Goal: Navigation & Orientation: Understand site structure

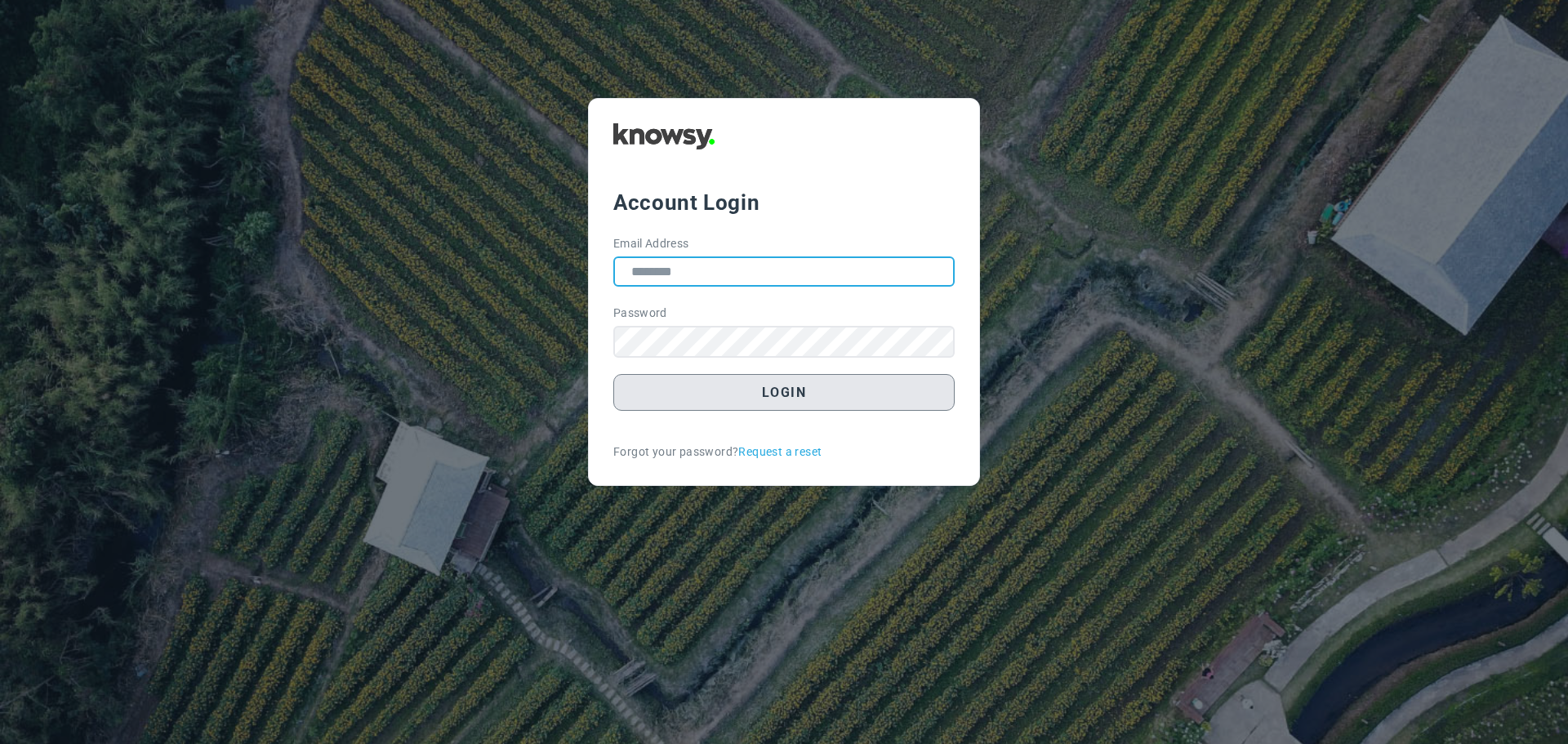
type input "**********"
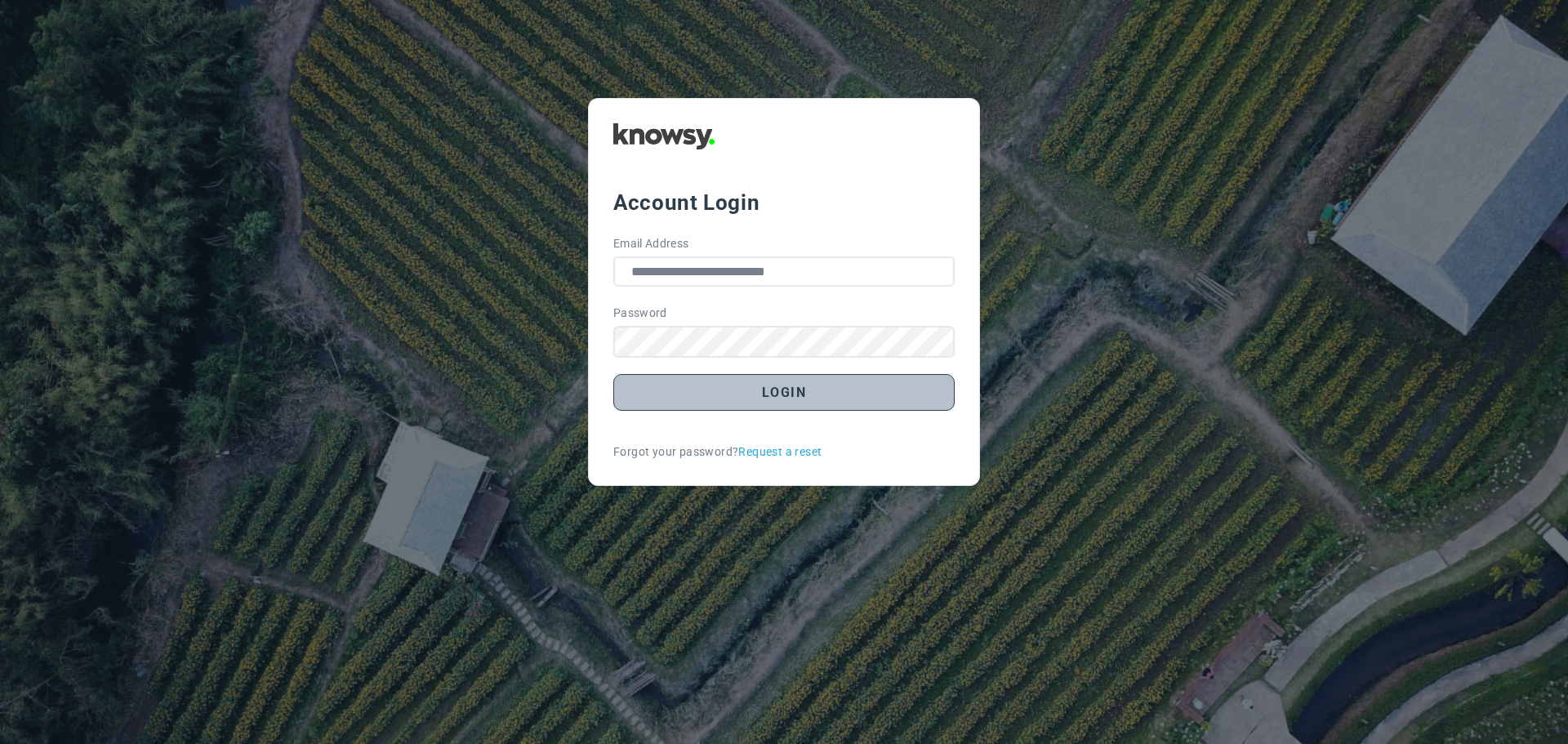
click at [788, 398] on button "Login" at bounding box center [784, 392] width 341 height 36
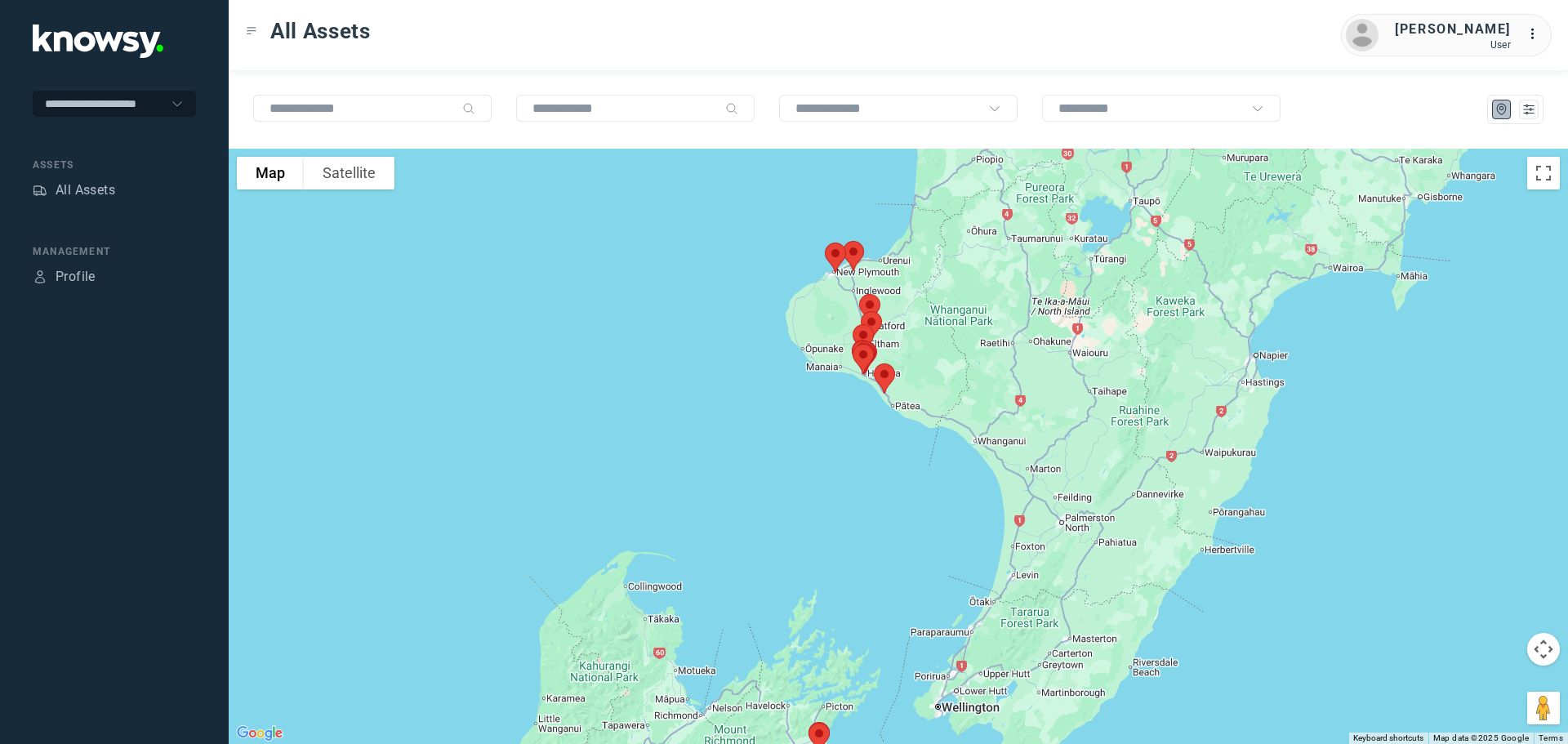
drag, startPoint x: 817, startPoint y: 263, endPoint x: 742, endPoint y: 352, distance: 116.4
click at [742, 352] on div at bounding box center [898, 446] width 1339 height 596
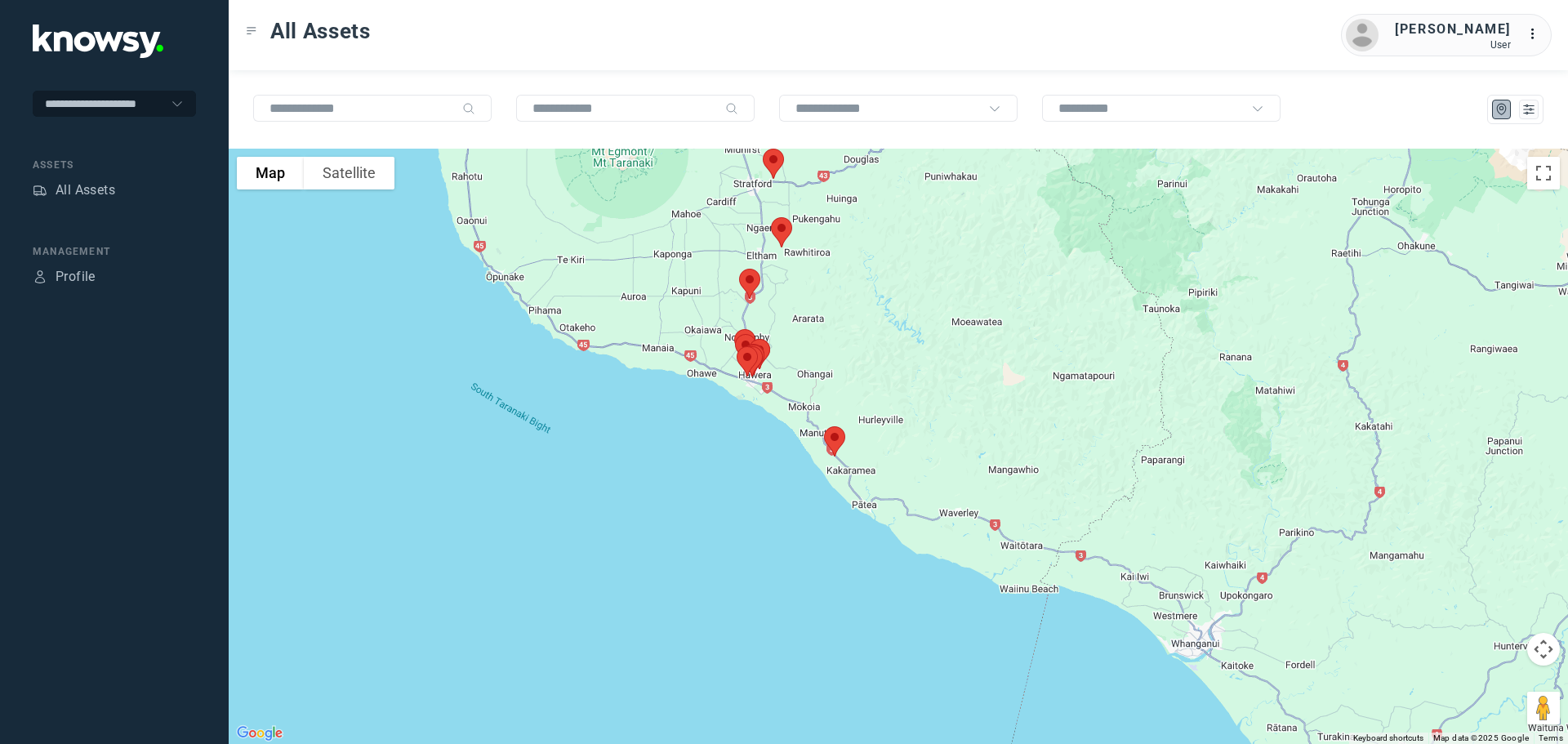
drag, startPoint x: 833, startPoint y: 467, endPoint x: 740, endPoint y: 407, distance: 110.7
click at [741, 408] on div at bounding box center [898, 446] width 1339 height 596
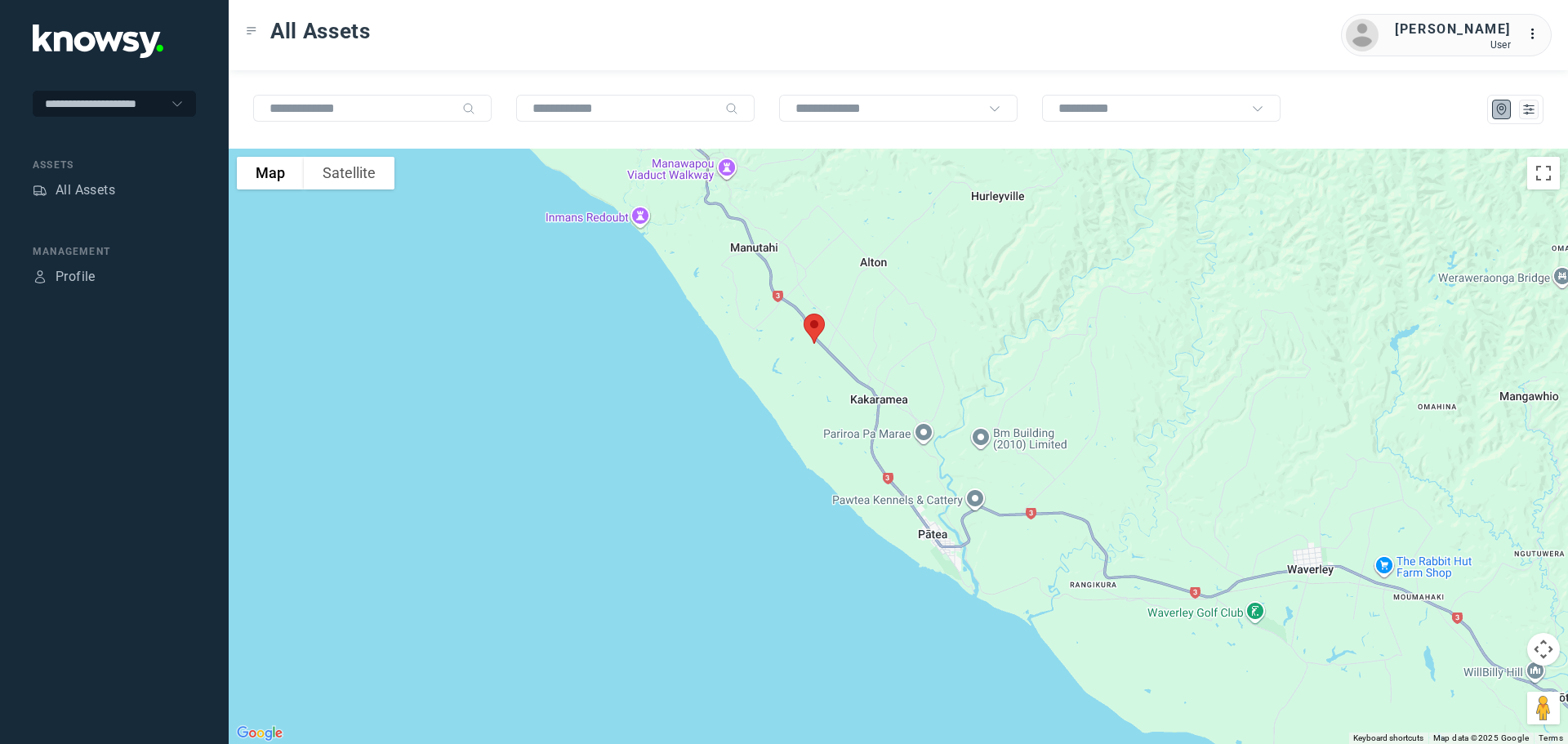
click at [814, 334] on img at bounding box center [813, 329] width 34 height 43
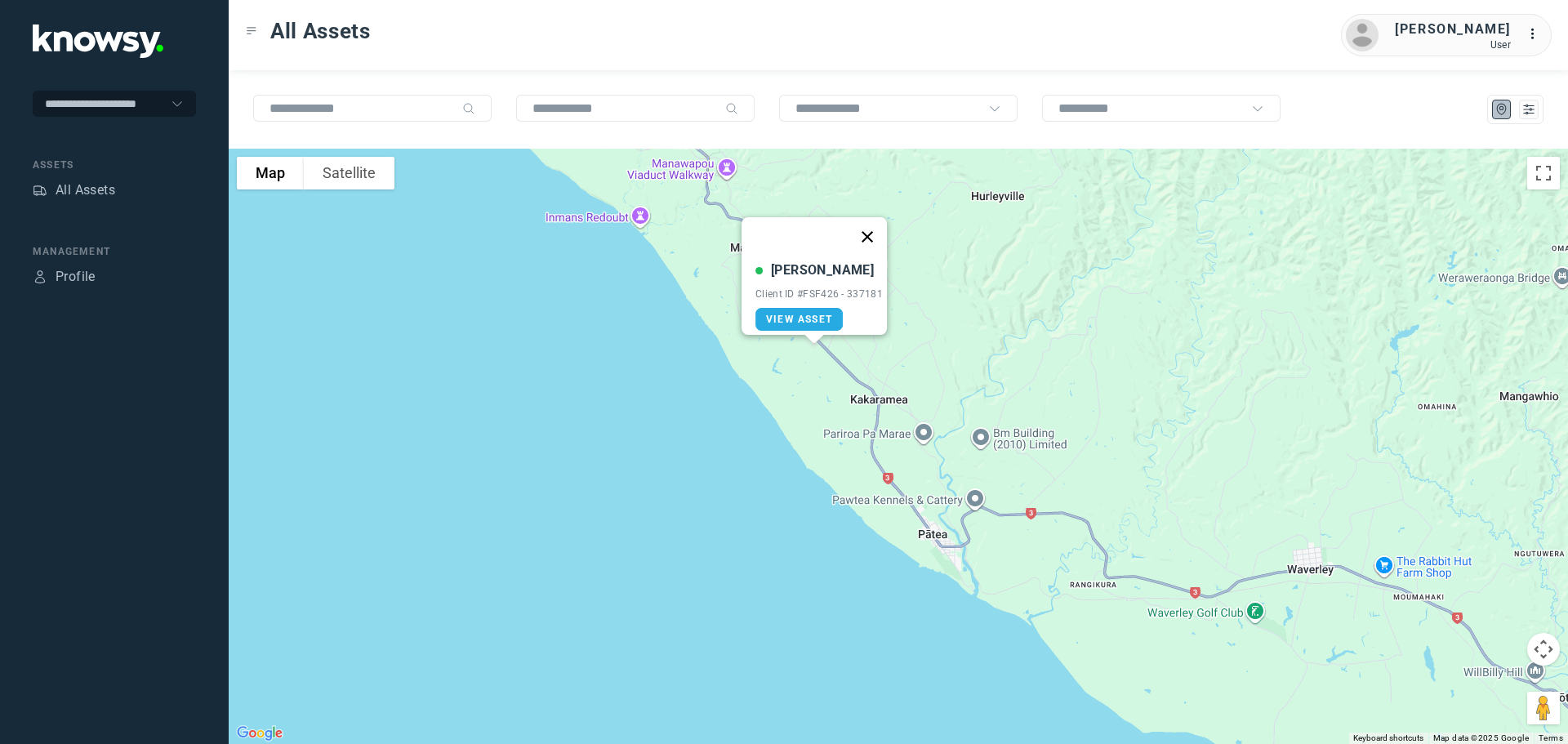
click at [877, 224] on button "Close" at bounding box center [867, 237] width 39 height 39
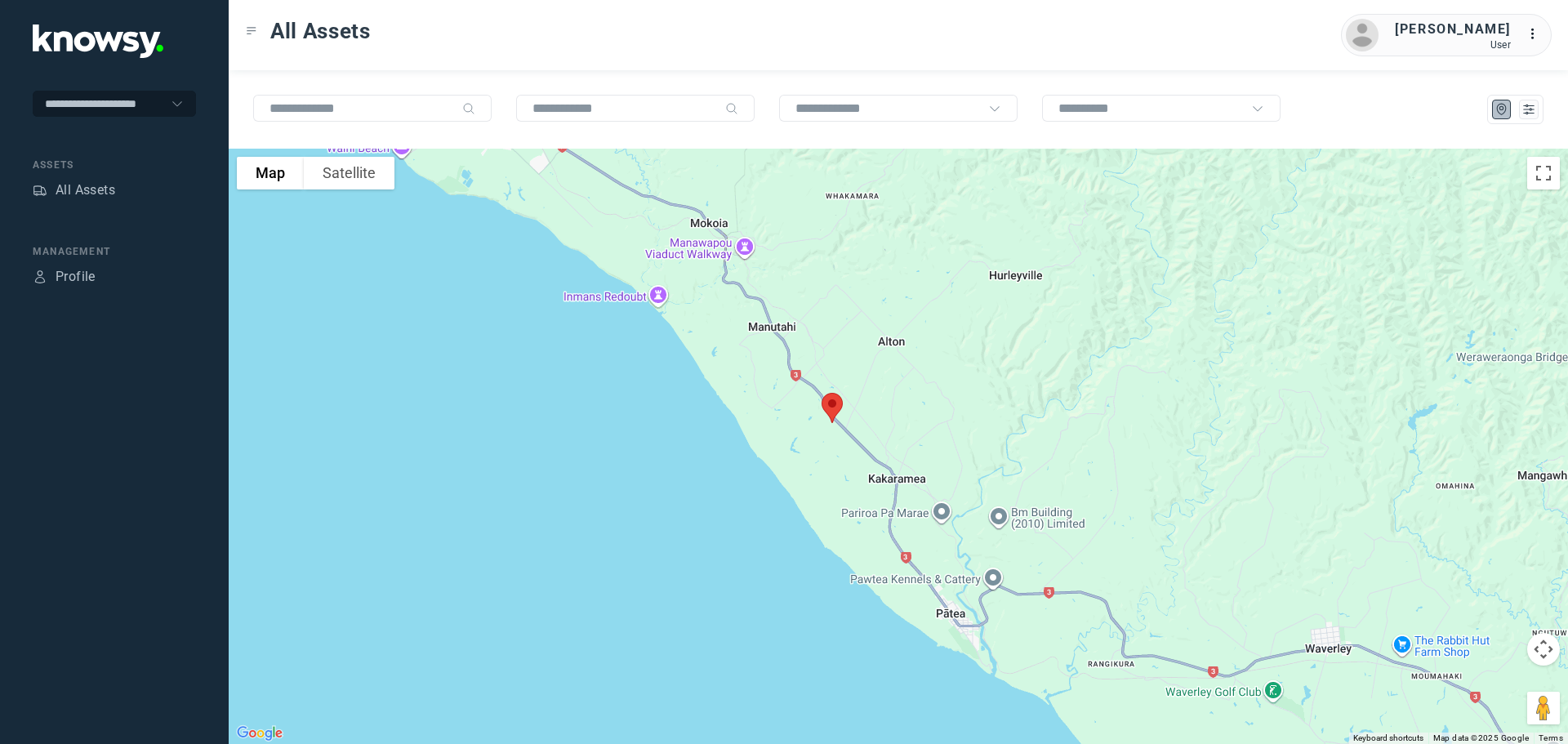
drag, startPoint x: 728, startPoint y: 362, endPoint x: 784, endPoint y: 555, distance: 201.0
click at [784, 555] on div "To navigate, press the arrow keys." at bounding box center [898, 446] width 1339 height 596
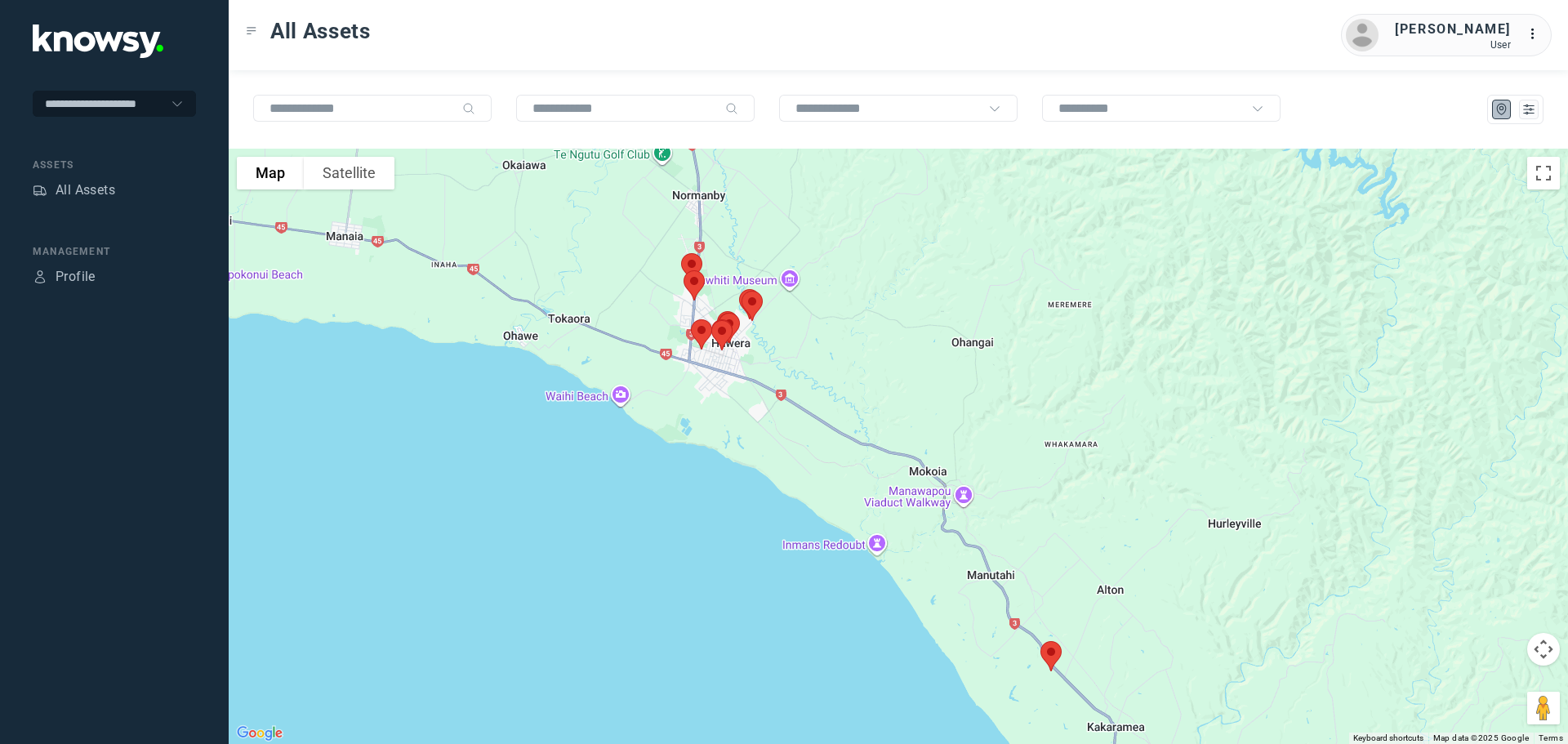
drag, startPoint x: 658, startPoint y: 360, endPoint x: 810, endPoint y: 362, distance: 152.0
click at [810, 362] on div at bounding box center [898, 446] width 1339 height 596
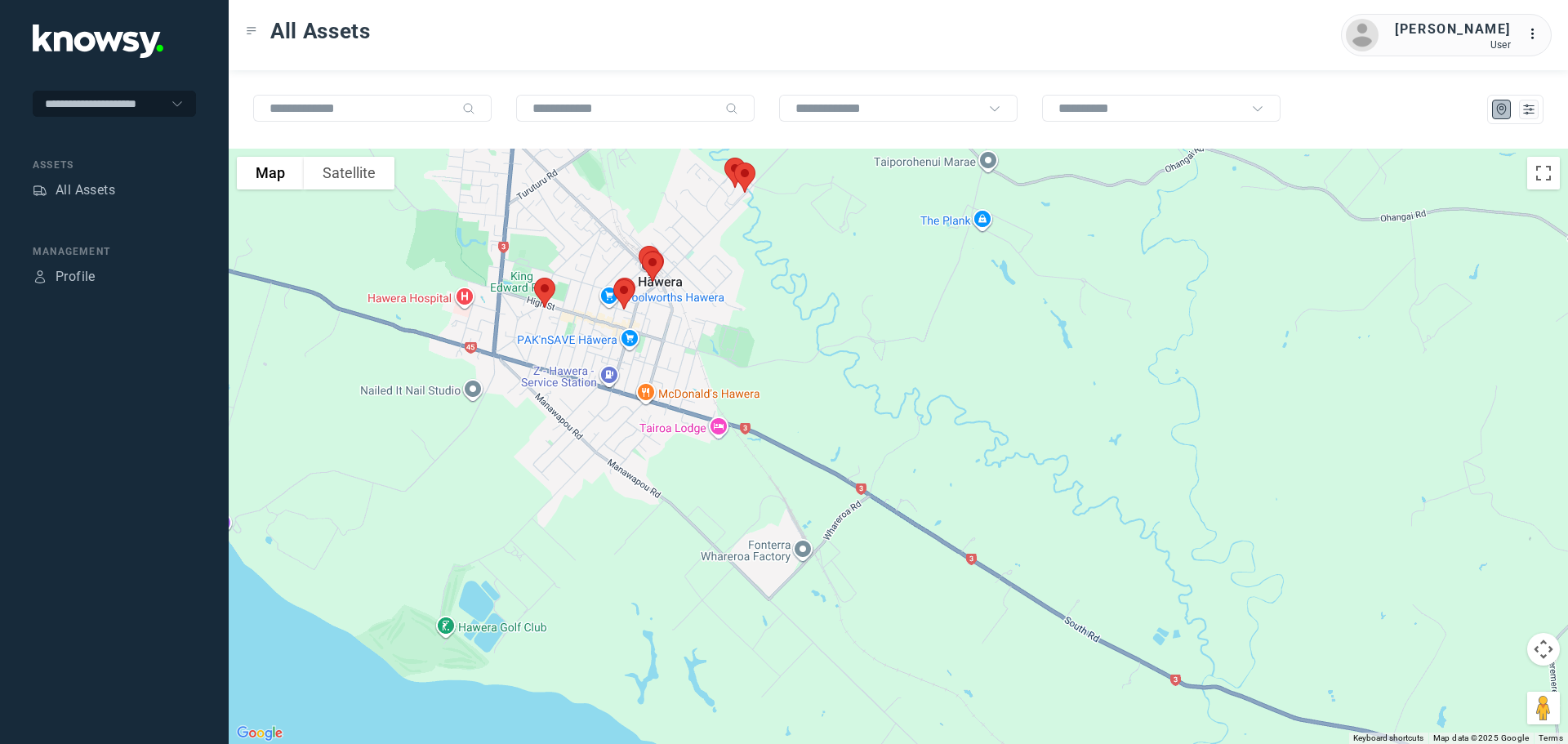
click at [542, 292] on img at bounding box center [545, 292] width 34 height 43
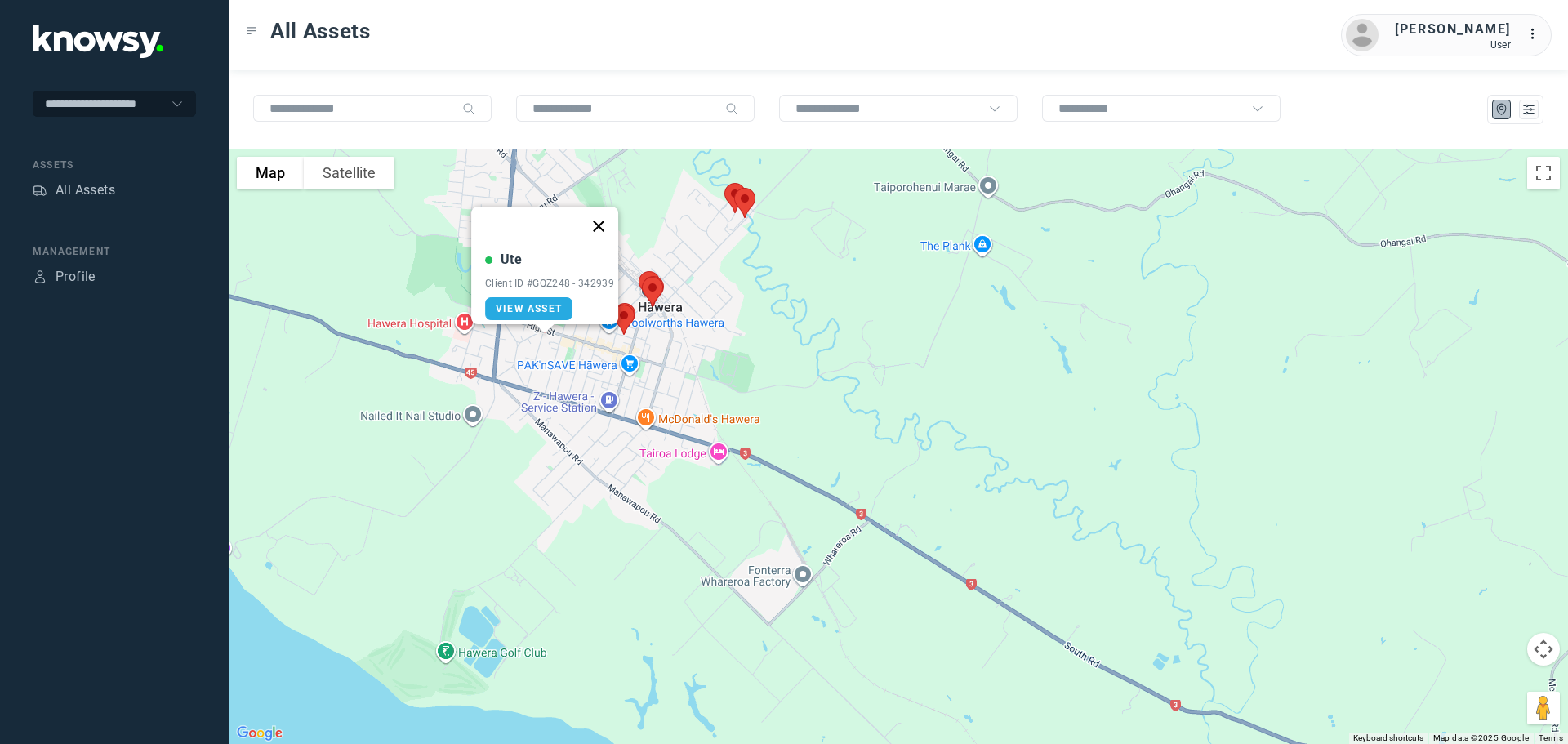
click at [602, 212] on button "Close" at bounding box center [599, 227] width 39 height 39
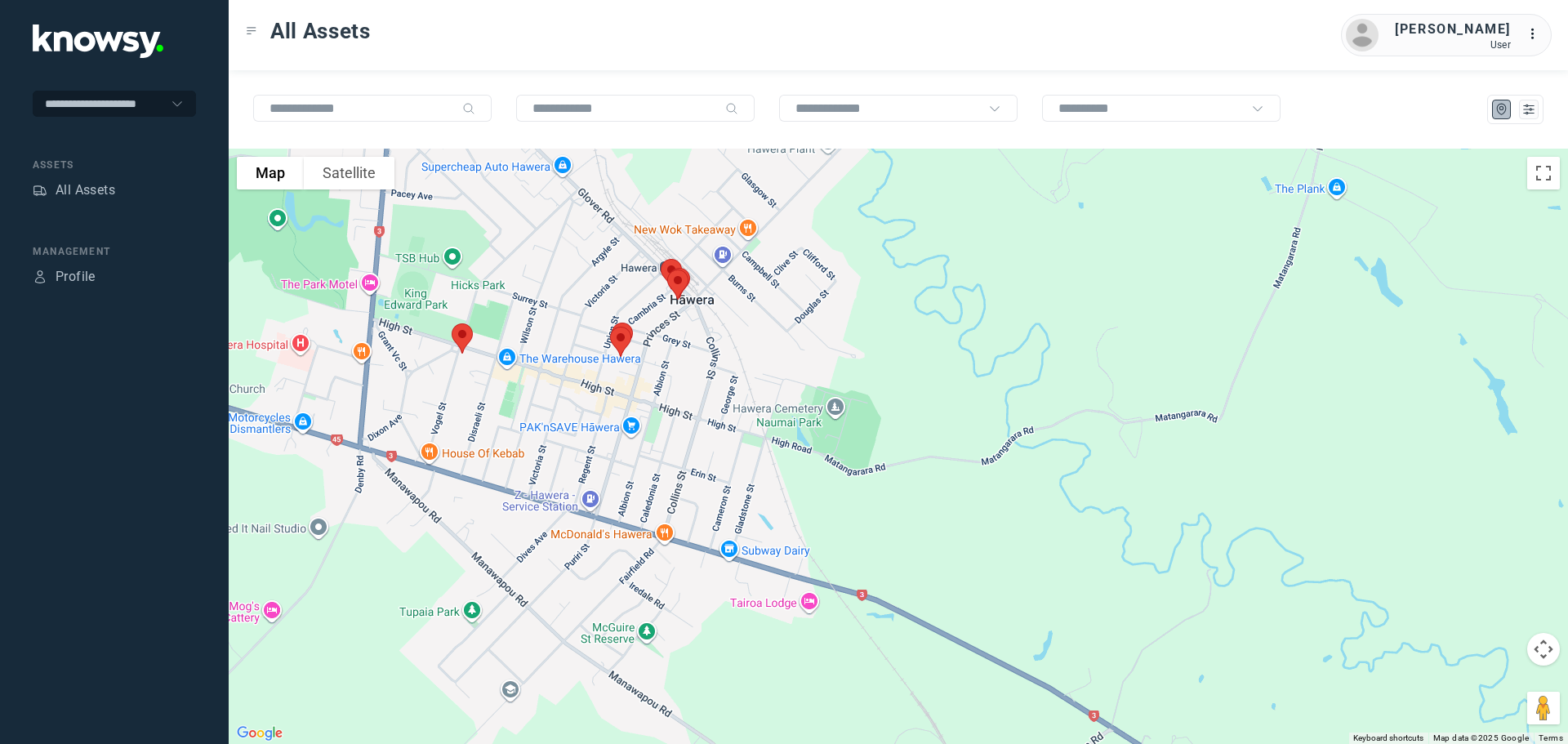
drag, startPoint x: 703, startPoint y: 357, endPoint x: 648, endPoint y: 371, distance: 56.8
click at [648, 371] on div at bounding box center [898, 446] width 1339 height 596
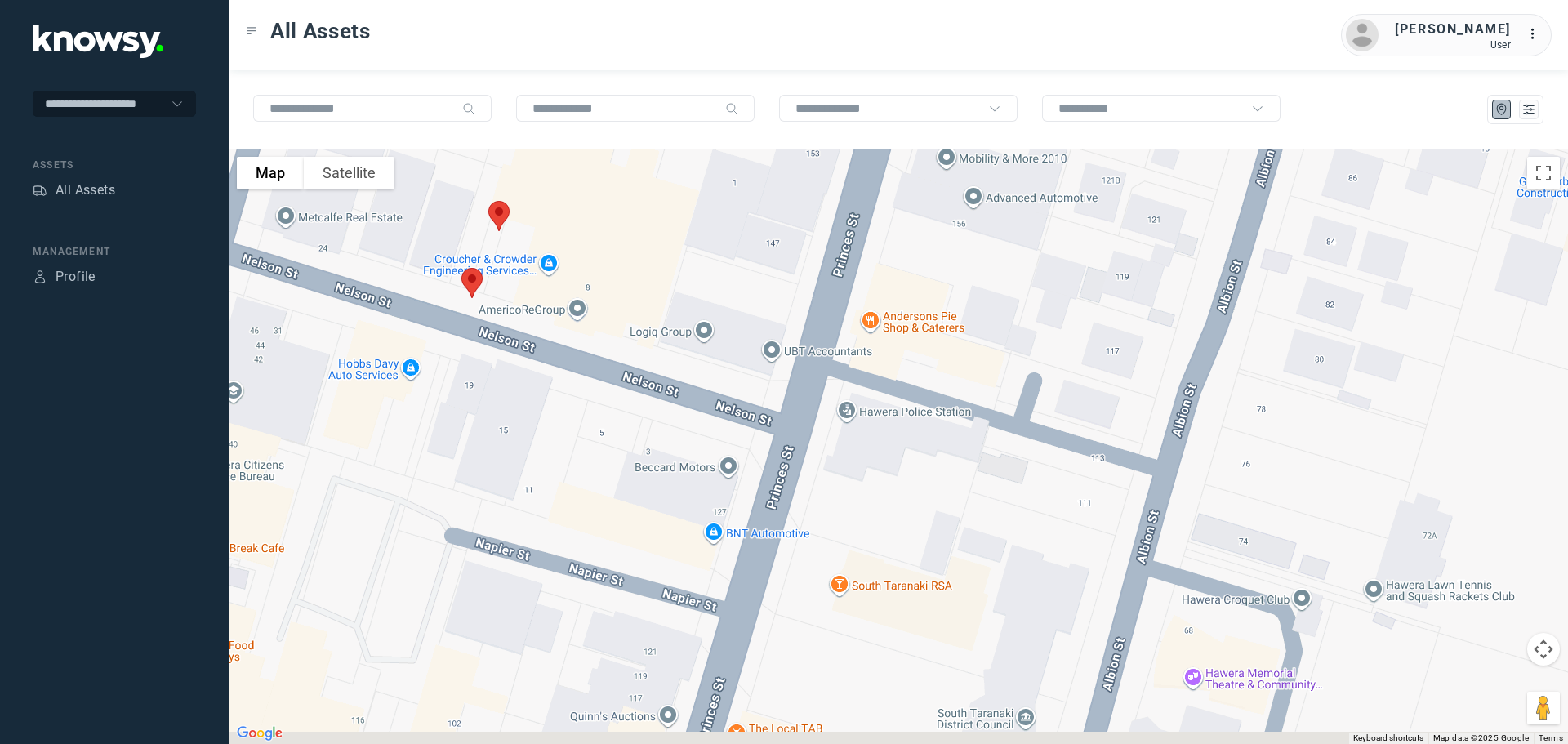
drag, startPoint x: 525, startPoint y: 337, endPoint x: 574, endPoint y: 262, distance: 89.6
click at [574, 263] on div at bounding box center [898, 446] width 1339 height 596
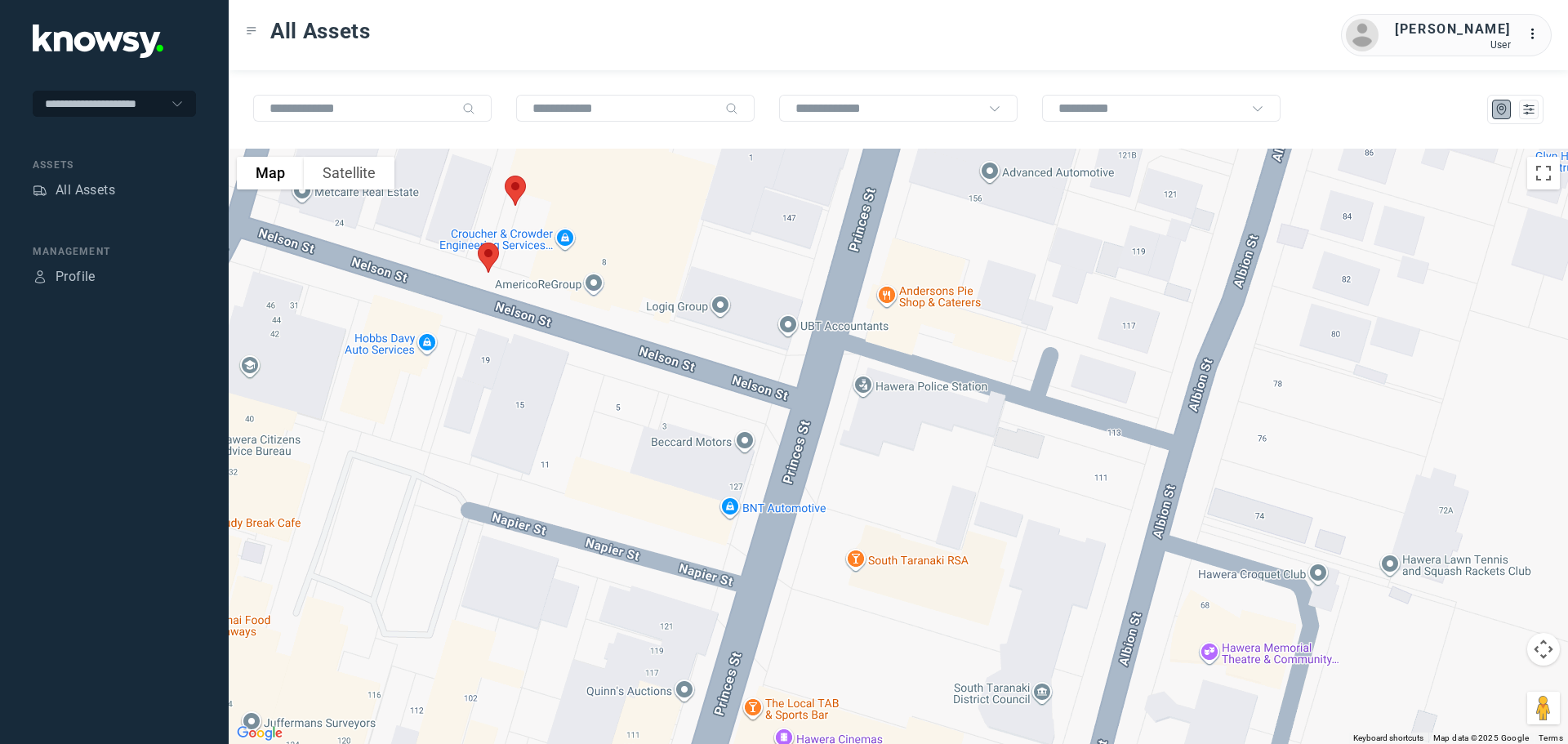
click at [516, 190] on img at bounding box center [515, 190] width 34 height 43
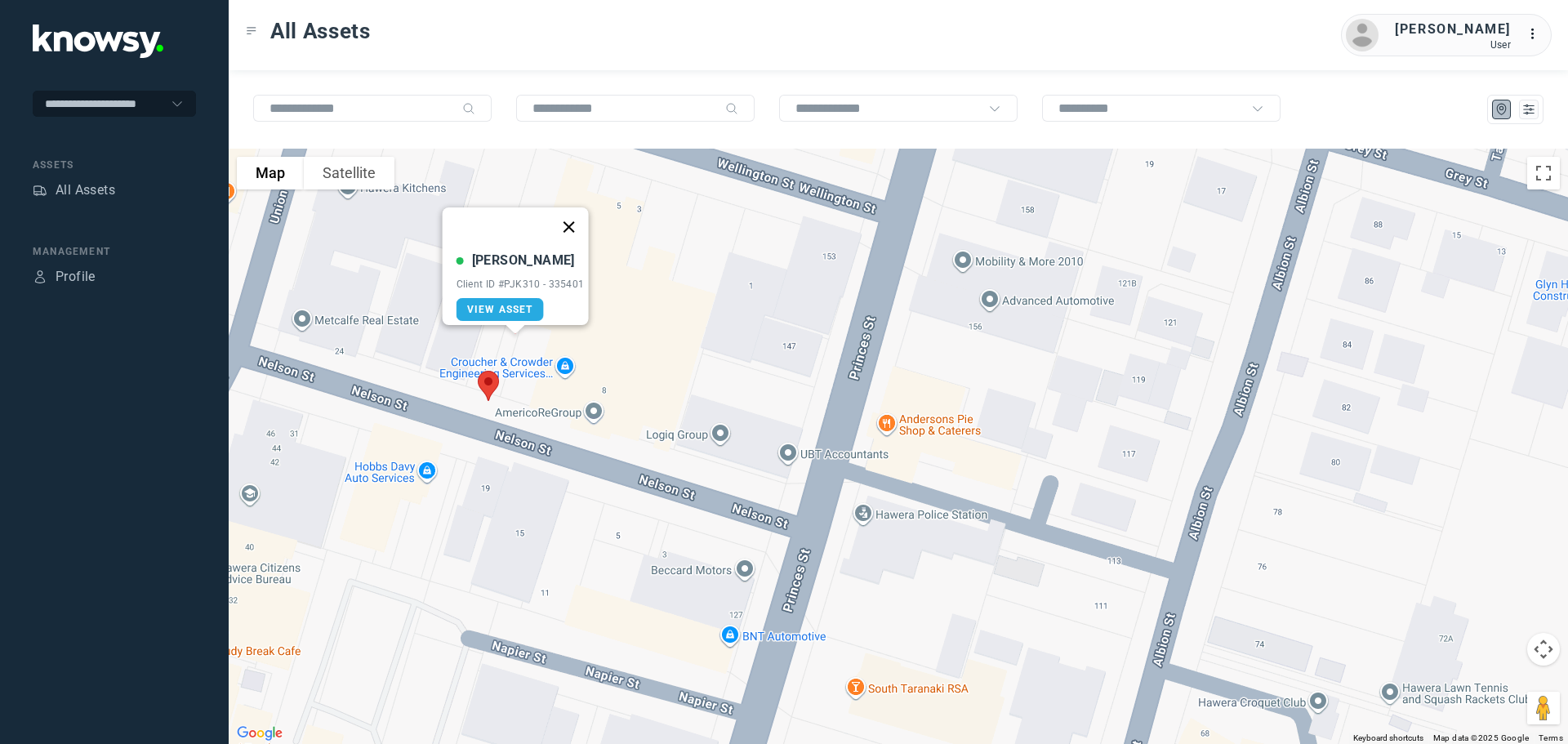
click at [571, 219] on button "Close" at bounding box center [568, 227] width 39 height 39
click at [484, 380] on img at bounding box center [488, 386] width 34 height 43
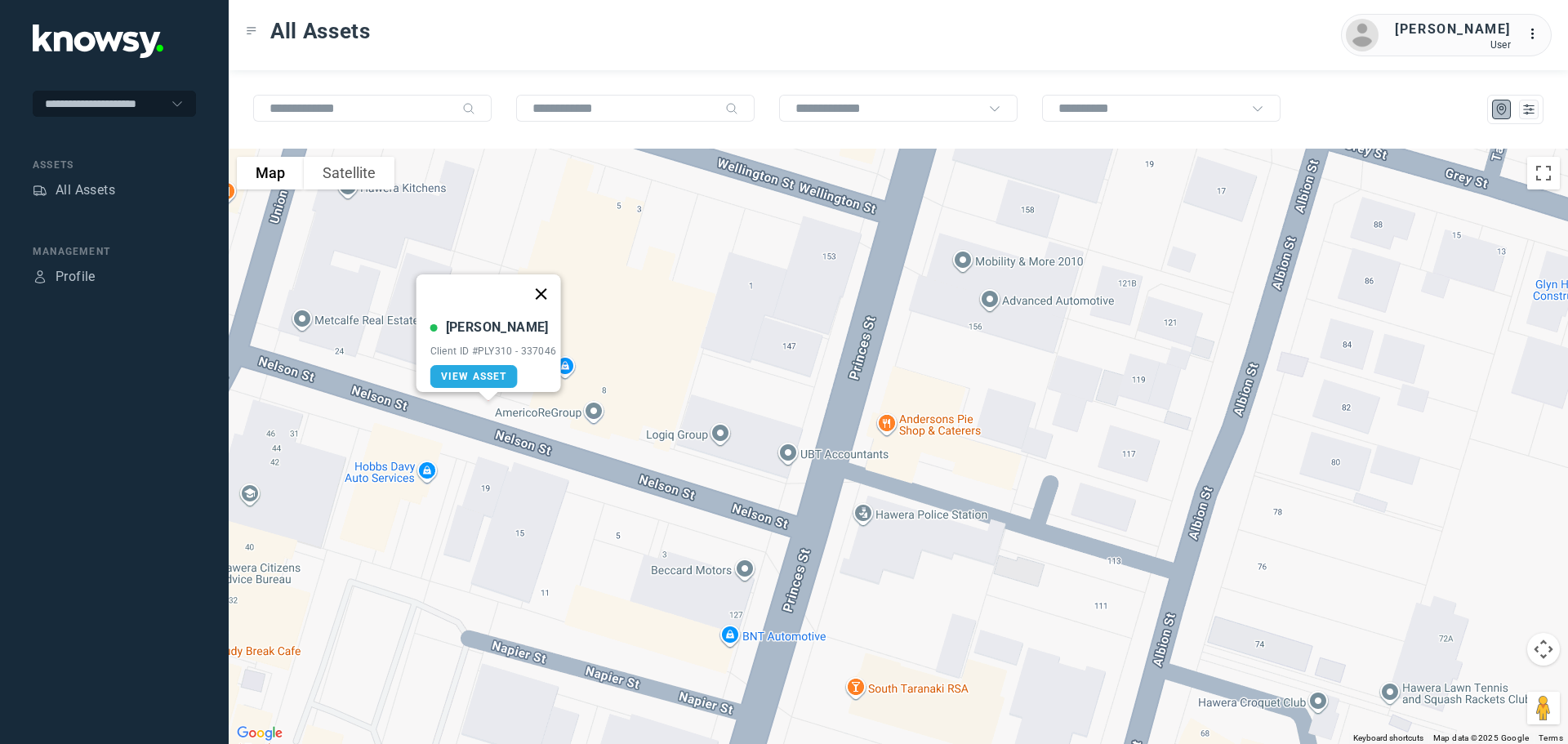
click at [550, 287] on button "Close" at bounding box center [541, 294] width 39 height 39
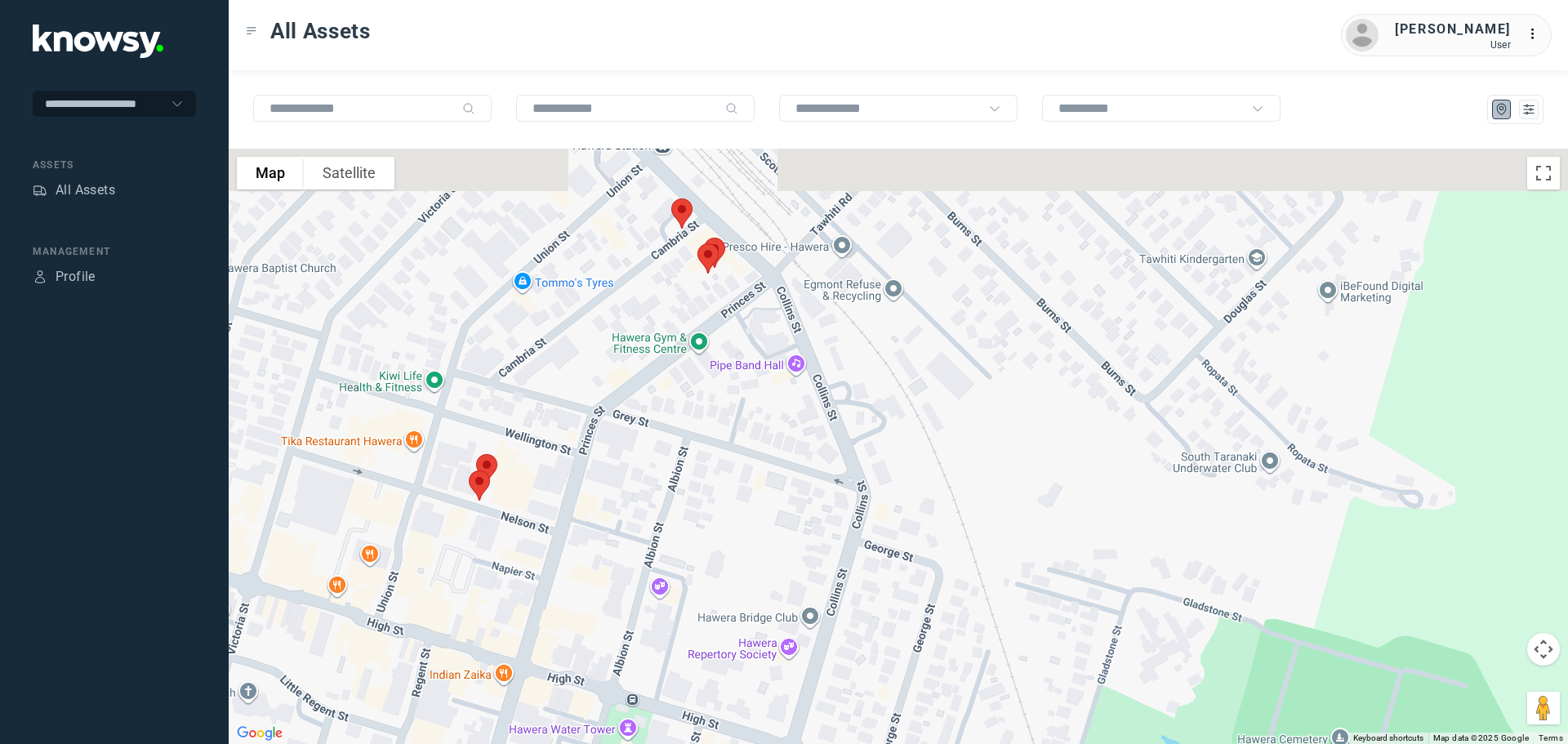
drag, startPoint x: 571, startPoint y: 267, endPoint x: 533, endPoint y: 363, distance: 103.2
click at [533, 363] on div at bounding box center [898, 446] width 1339 height 596
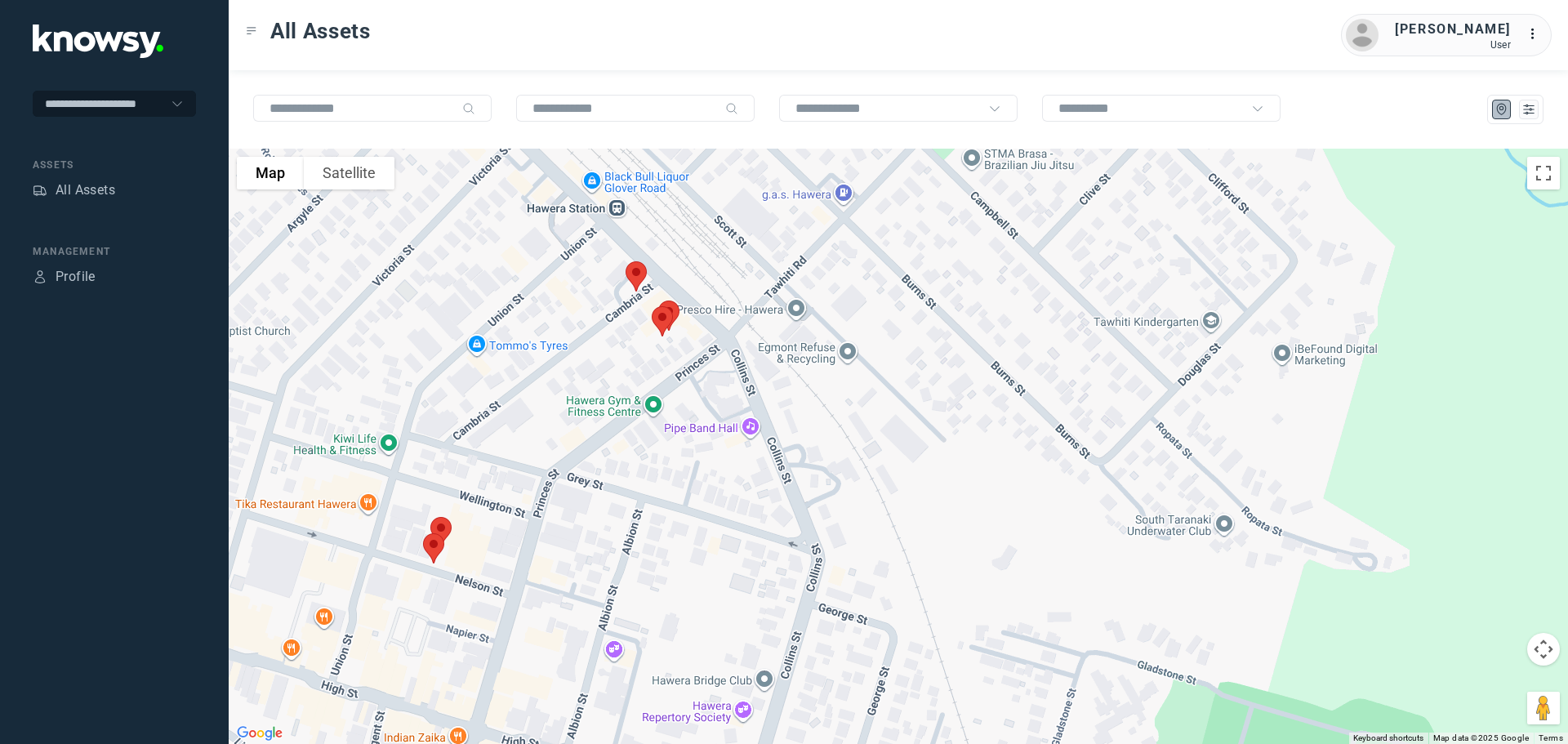
drag, startPoint x: 558, startPoint y: 301, endPoint x: 499, endPoint y: 372, distance: 92.3
click at [500, 372] on div at bounding box center [898, 446] width 1339 height 596
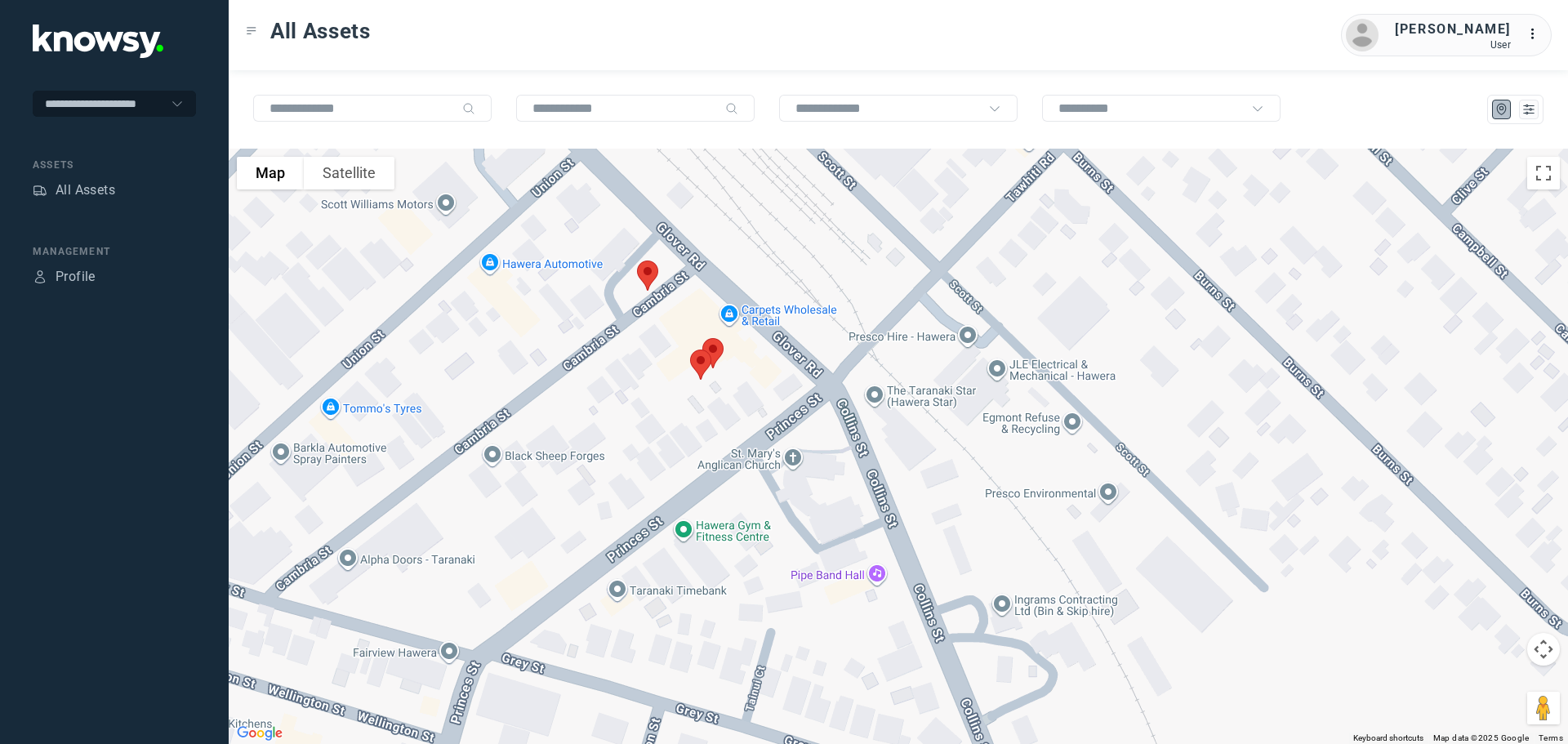
click at [651, 271] on img at bounding box center [647, 276] width 34 height 43
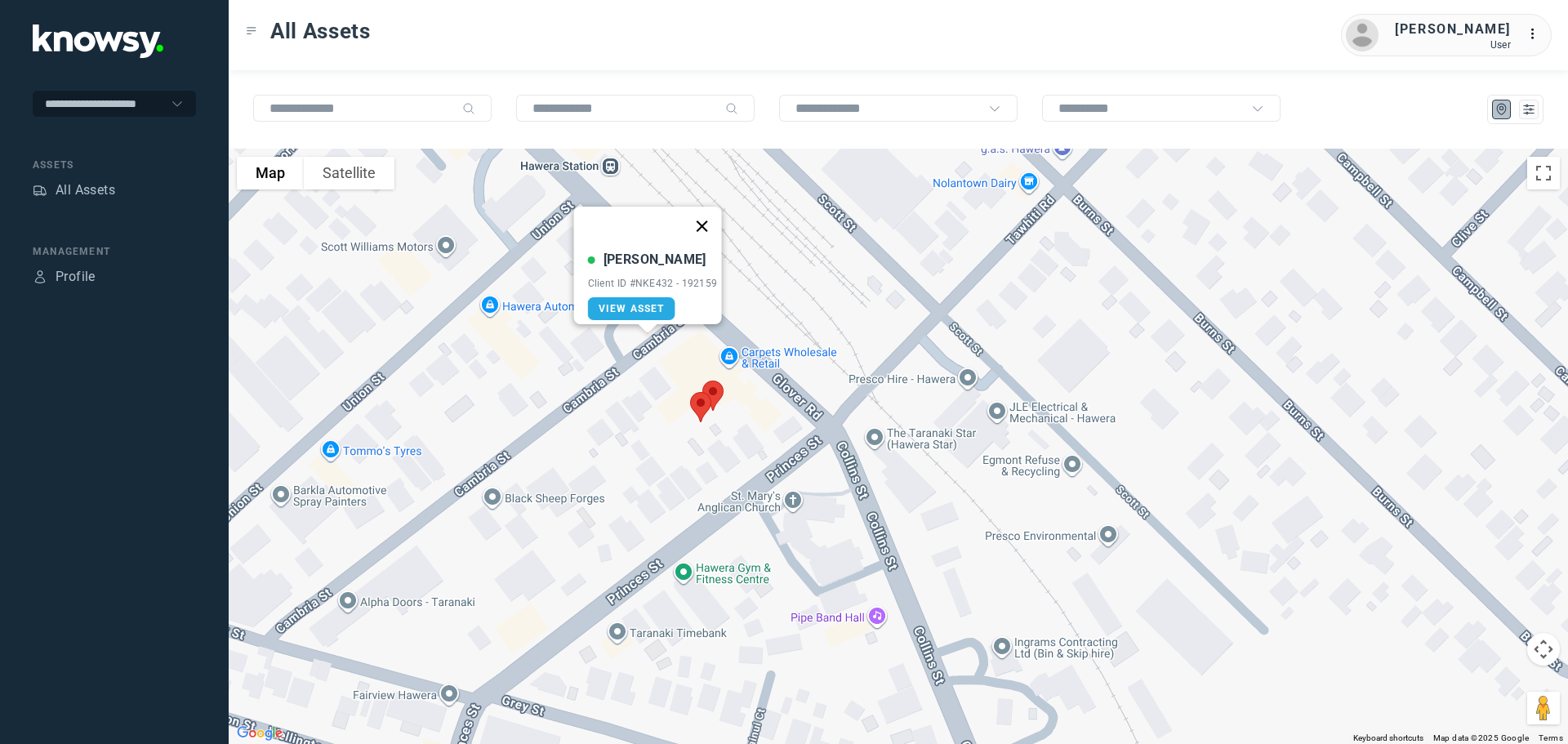
click at [706, 216] on button "Close" at bounding box center [702, 227] width 39 height 39
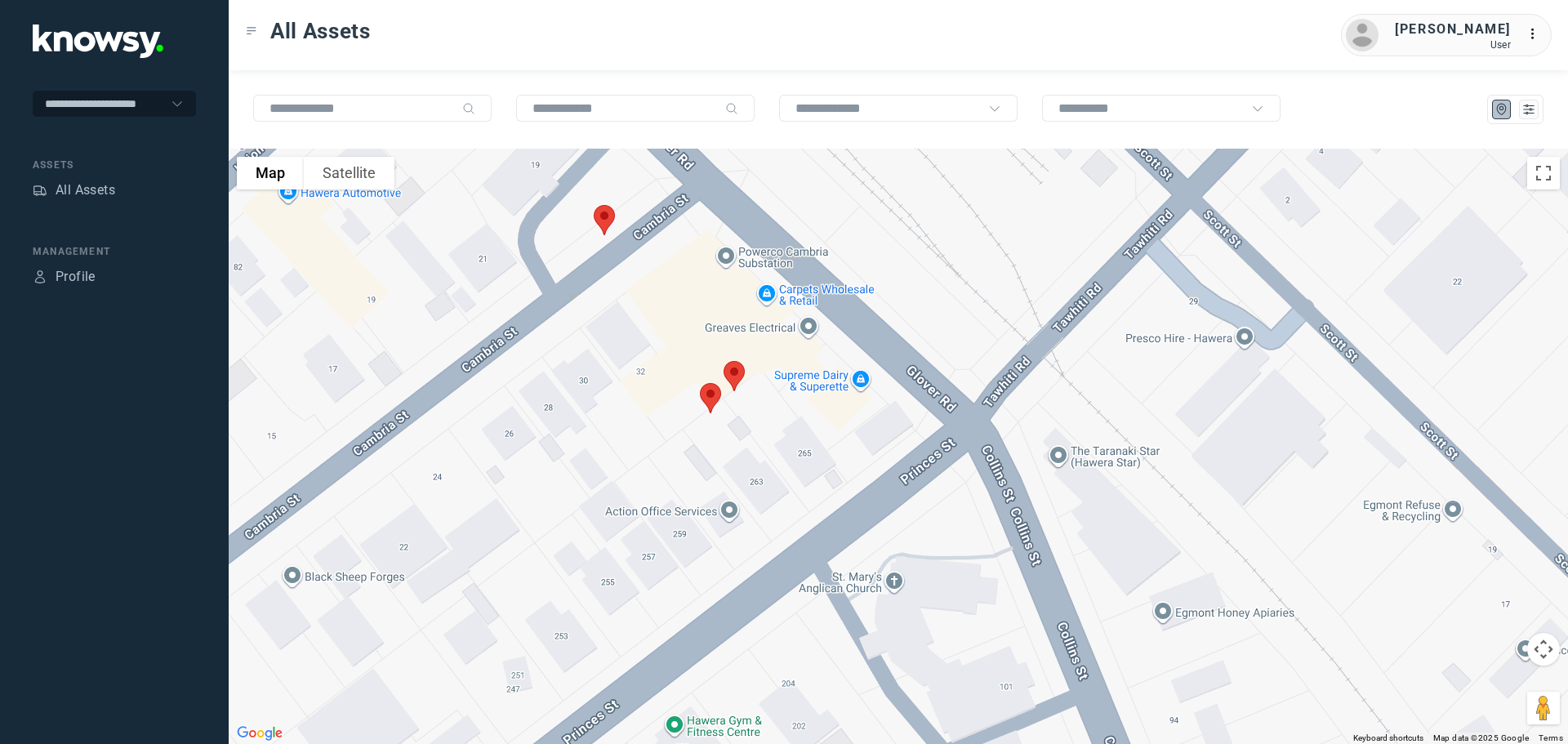
click at [707, 398] on img at bounding box center [709, 399] width 34 height 43
click at [773, 296] on button "Close" at bounding box center [763, 306] width 39 height 39
click at [739, 372] on img at bounding box center [734, 376] width 34 height 43
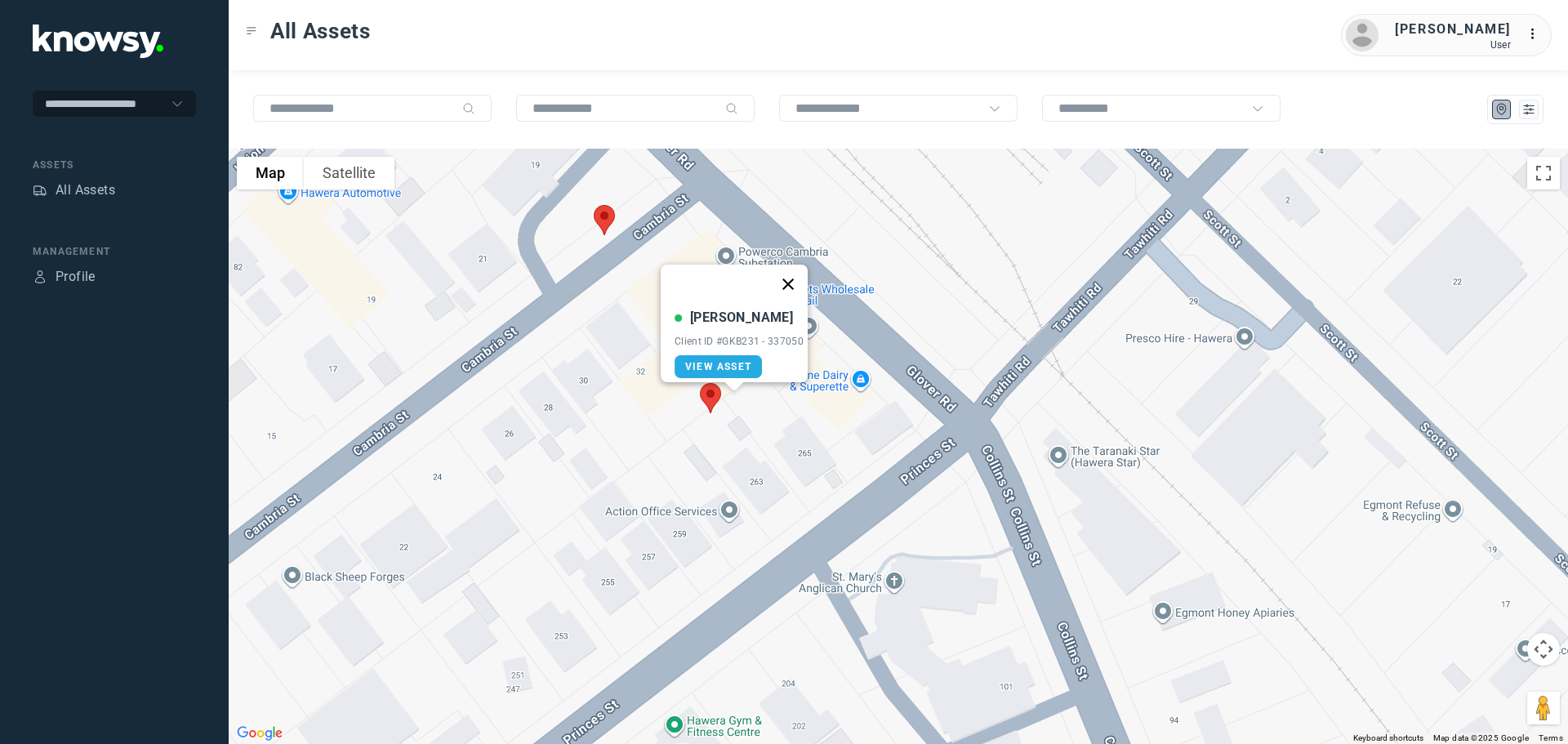
click at [794, 273] on button "Close" at bounding box center [788, 285] width 39 height 39
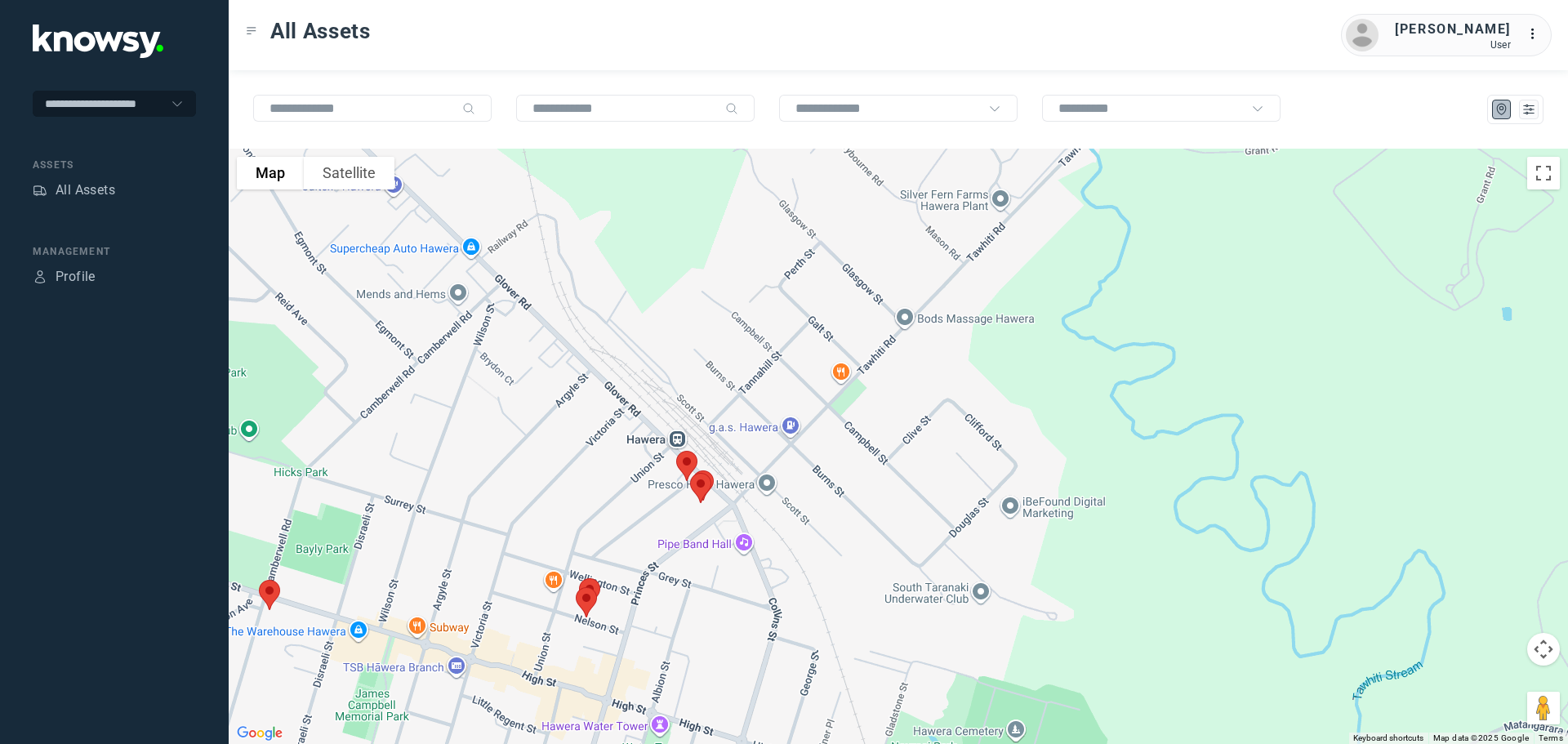
drag, startPoint x: 449, startPoint y: 281, endPoint x: 551, endPoint y: 390, distance: 149.3
click at [546, 411] on div at bounding box center [898, 446] width 1339 height 596
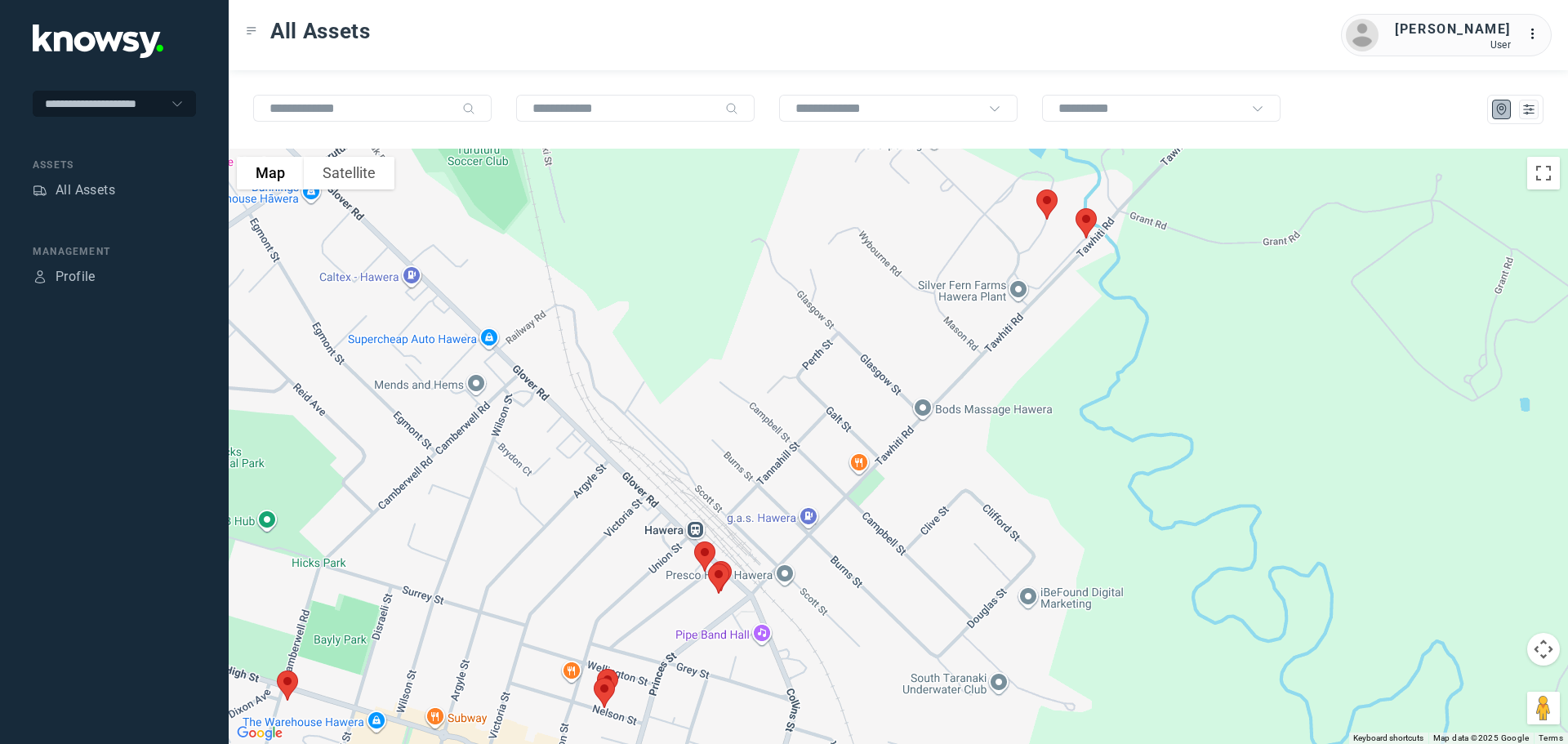
drag, startPoint x: 551, startPoint y: 306, endPoint x: 472, endPoint y: 427, distance: 144.5
click at [472, 427] on div at bounding box center [898, 446] width 1339 height 596
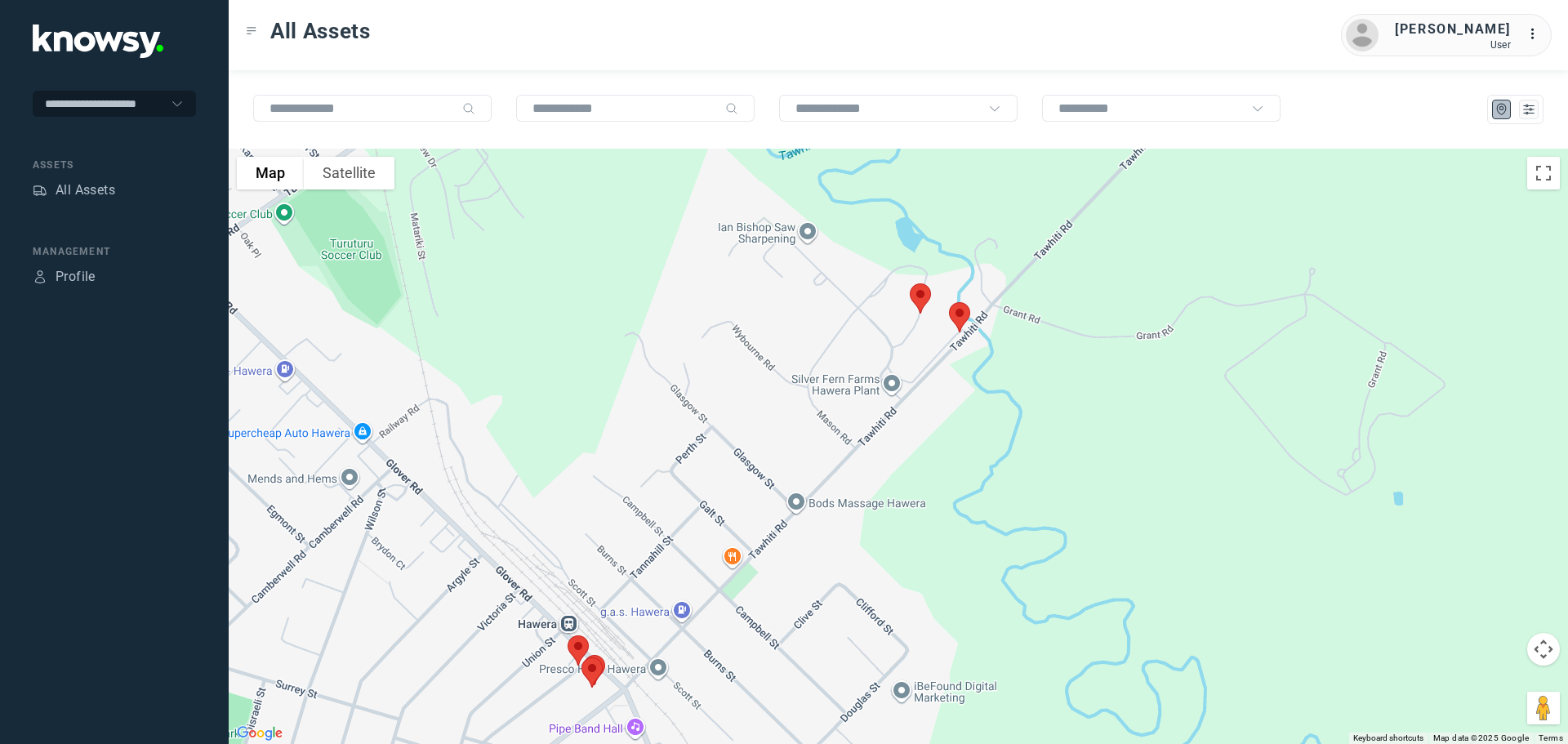
drag, startPoint x: 591, startPoint y: 374, endPoint x: 537, endPoint y: 398, distance: 59.1
click at [537, 398] on div at bounding box center [898, 446] width 1339 height 596
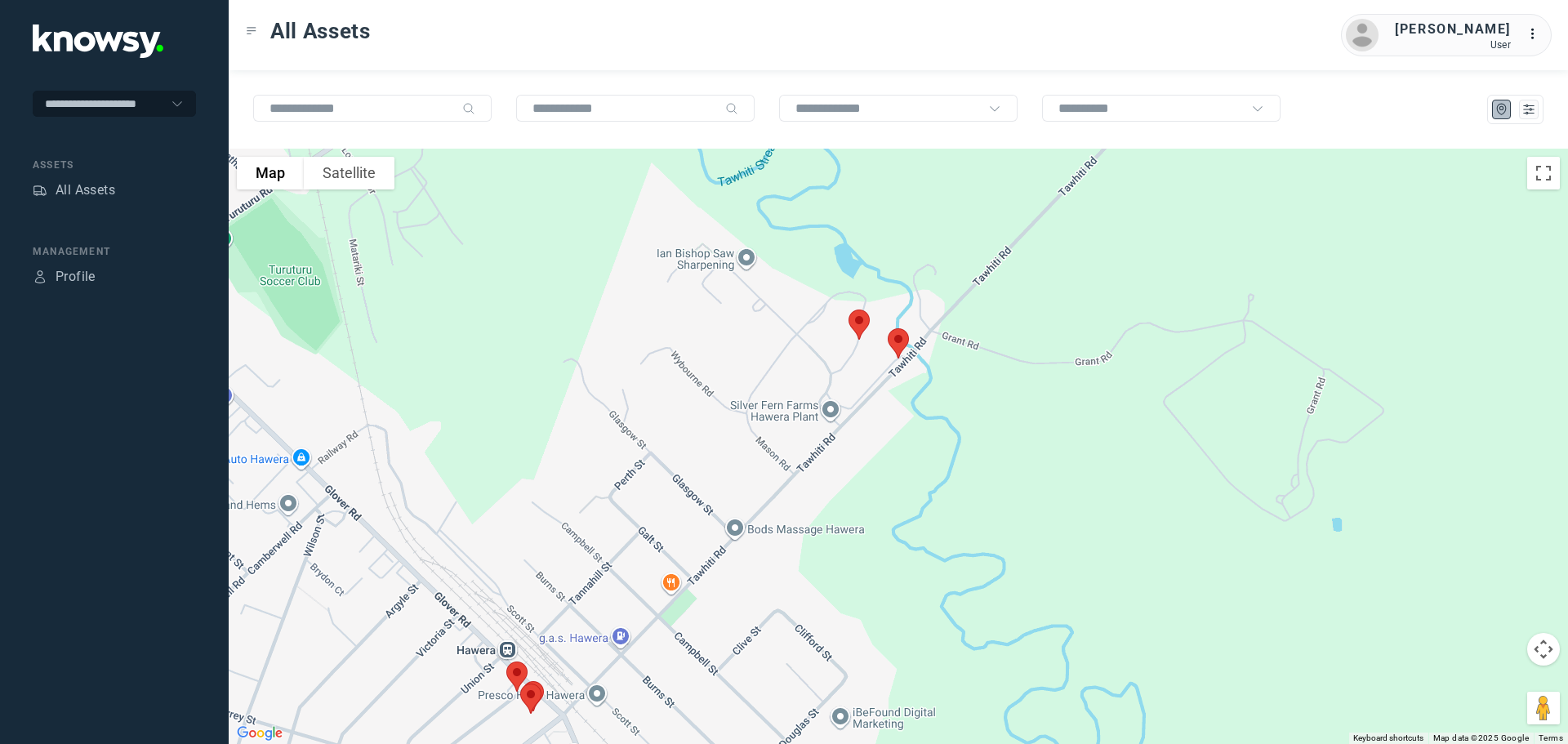
click at [898, 345] on img at bounding box center [898, 344] width 34 height 43
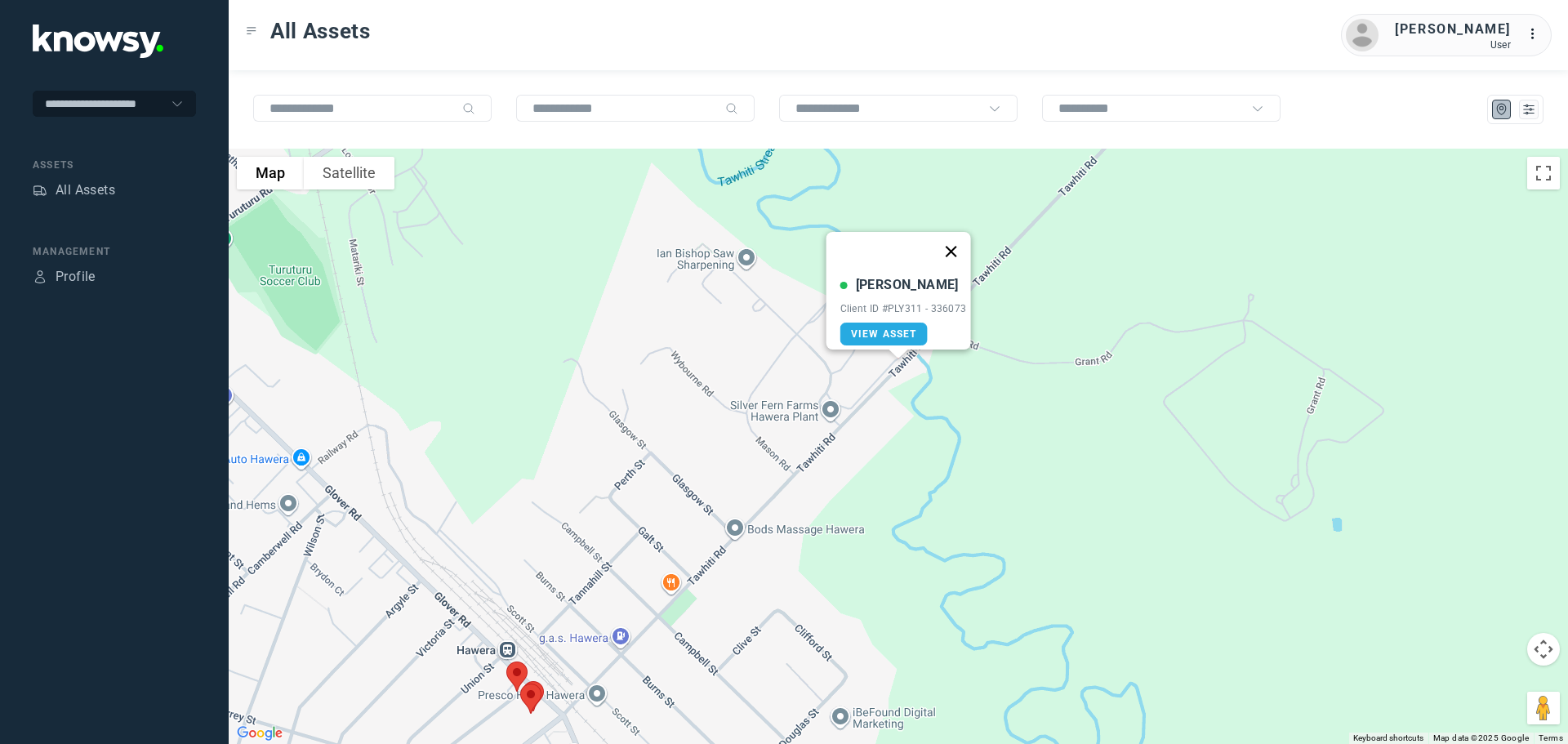
click at [958, 239] on button "Close" at bounding box center [951, 251] width 39 height 39
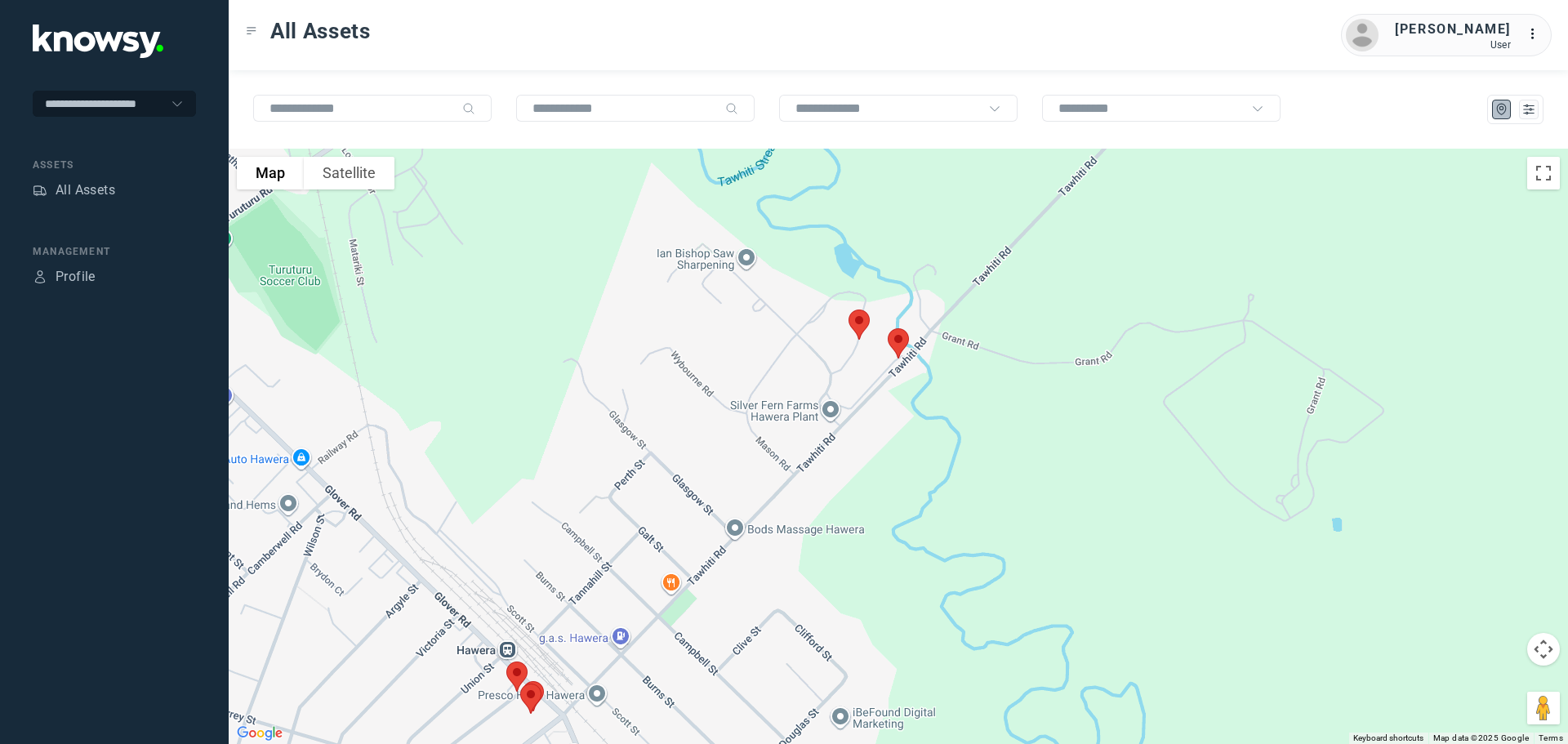
click at [858, 319] on img at bounding box center [859, 325] width 34 height 43
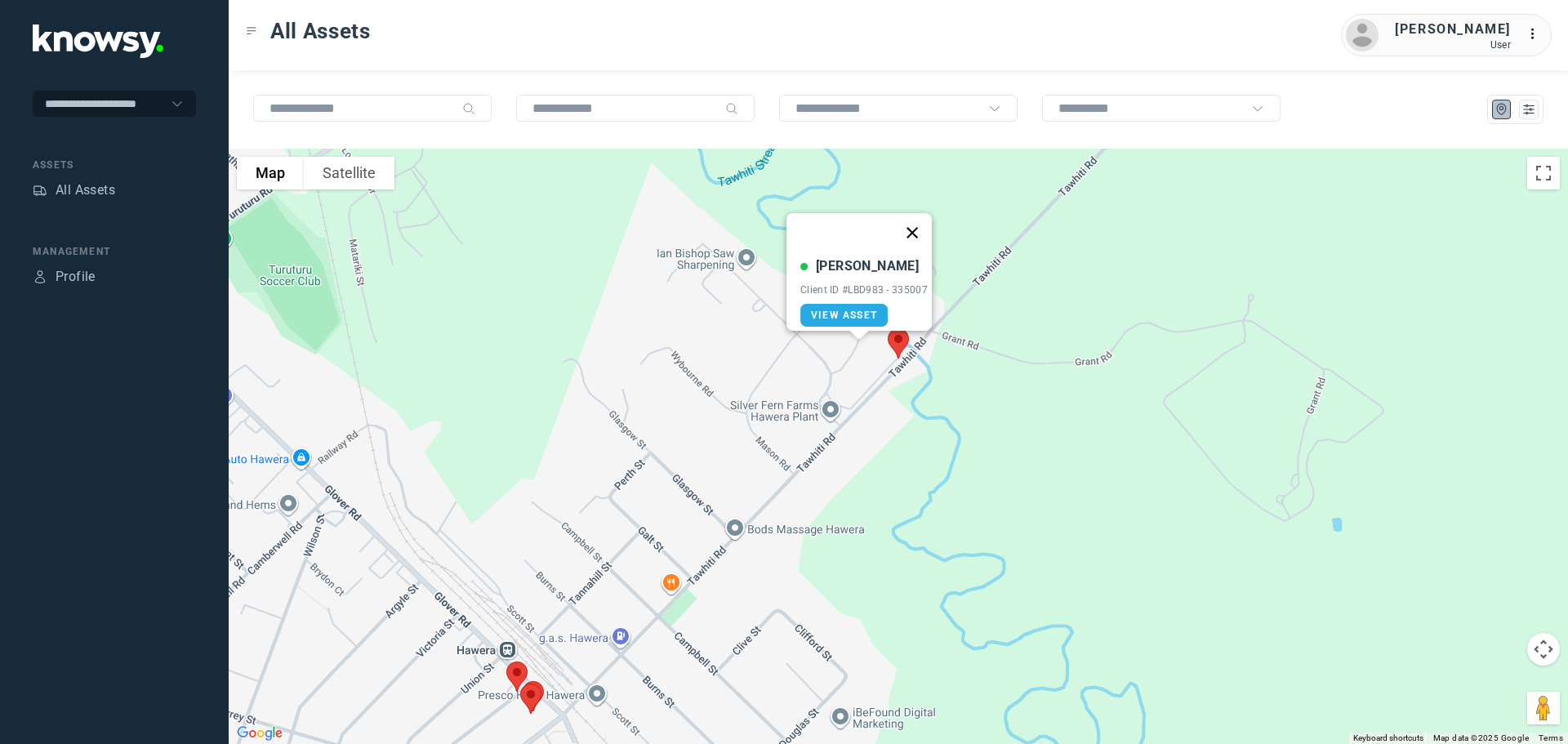
click at [916, 219] on button "Close" at bounding box center [912, 233] width 39 height 39
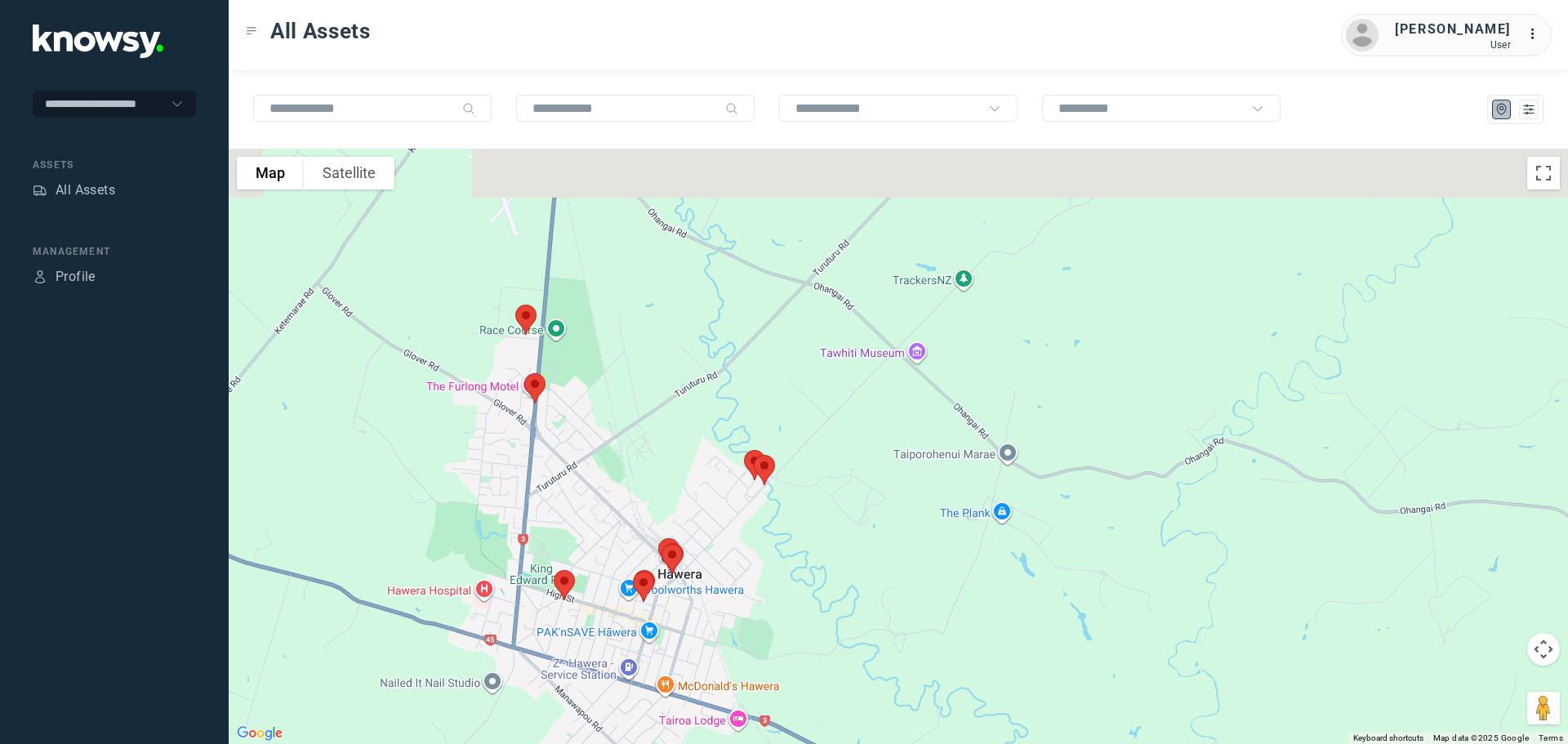
drag, startPoint x: 550, startPoint y: 328, endPoint x: 612, endPoint y: 450, distance: 136.9
click at [612, 450] on div at bounding box center [898, 446] width 1339 height 596
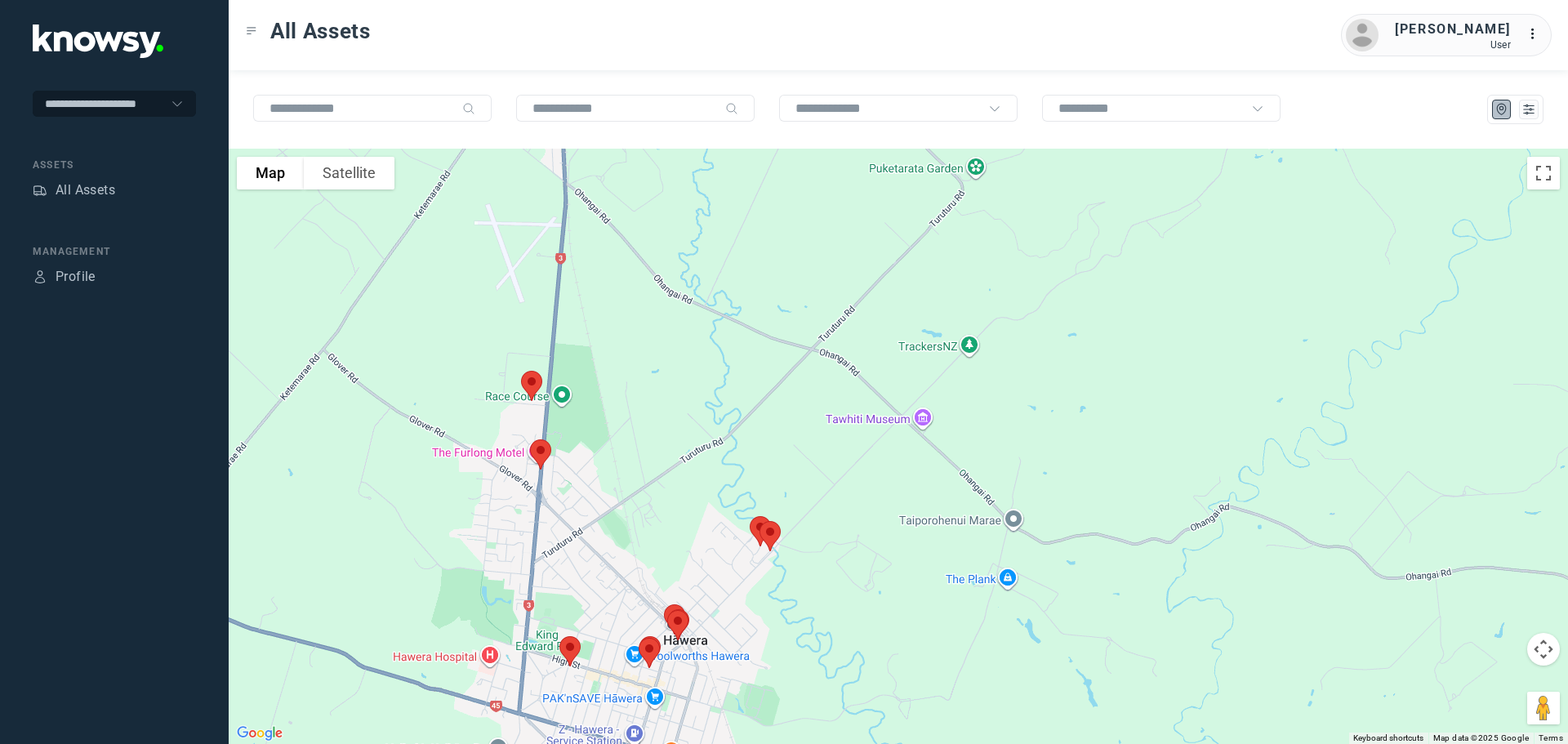
drag, startPoint x: 621, startPoint y: 354, endPoint x: 630, endPoint y: 451, distance: 97.4
click at [630, 451] on div at bounding box center [898, 446] width 1339 height 596
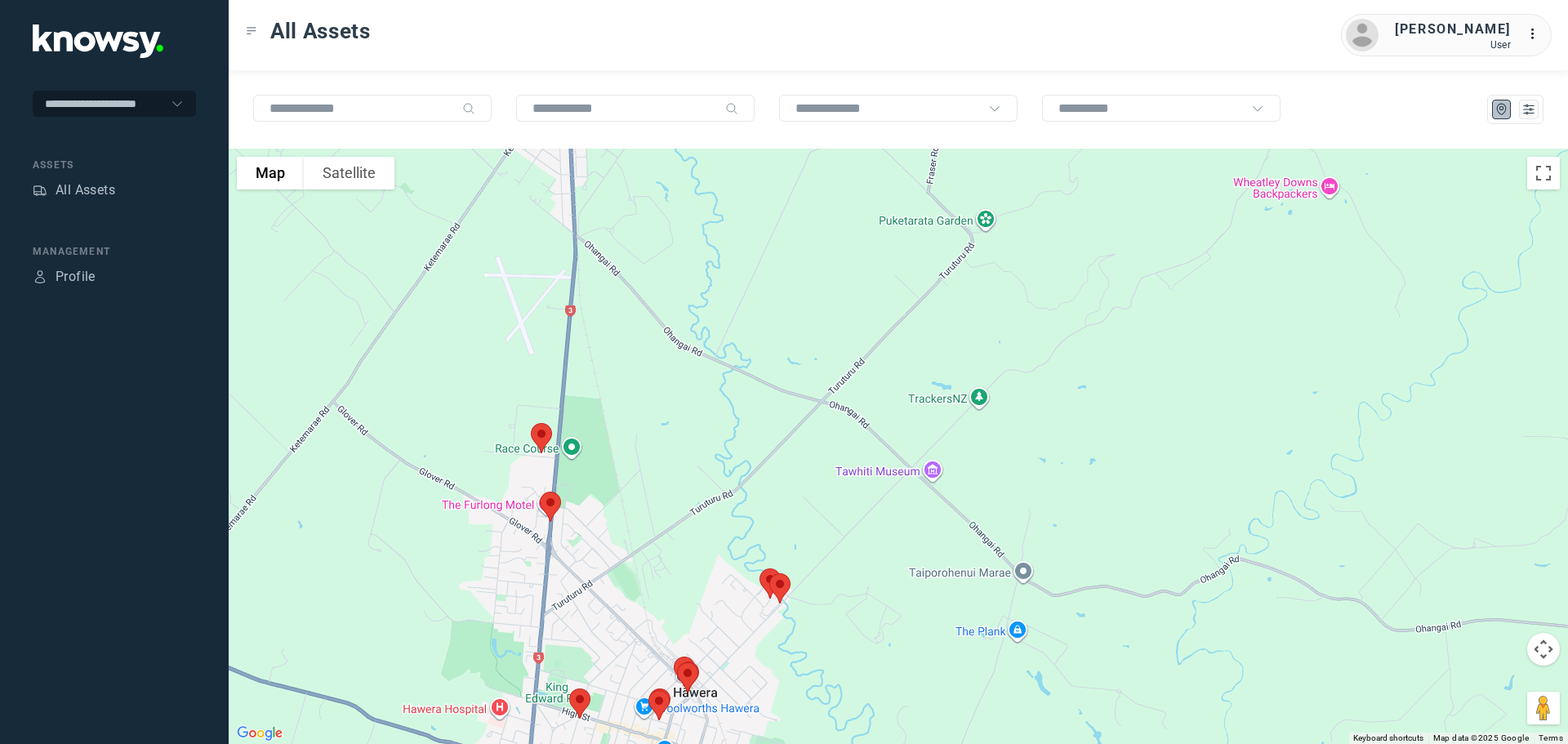
click at [544, 435] on img at bounding box center [541, 438] width 34 height 43
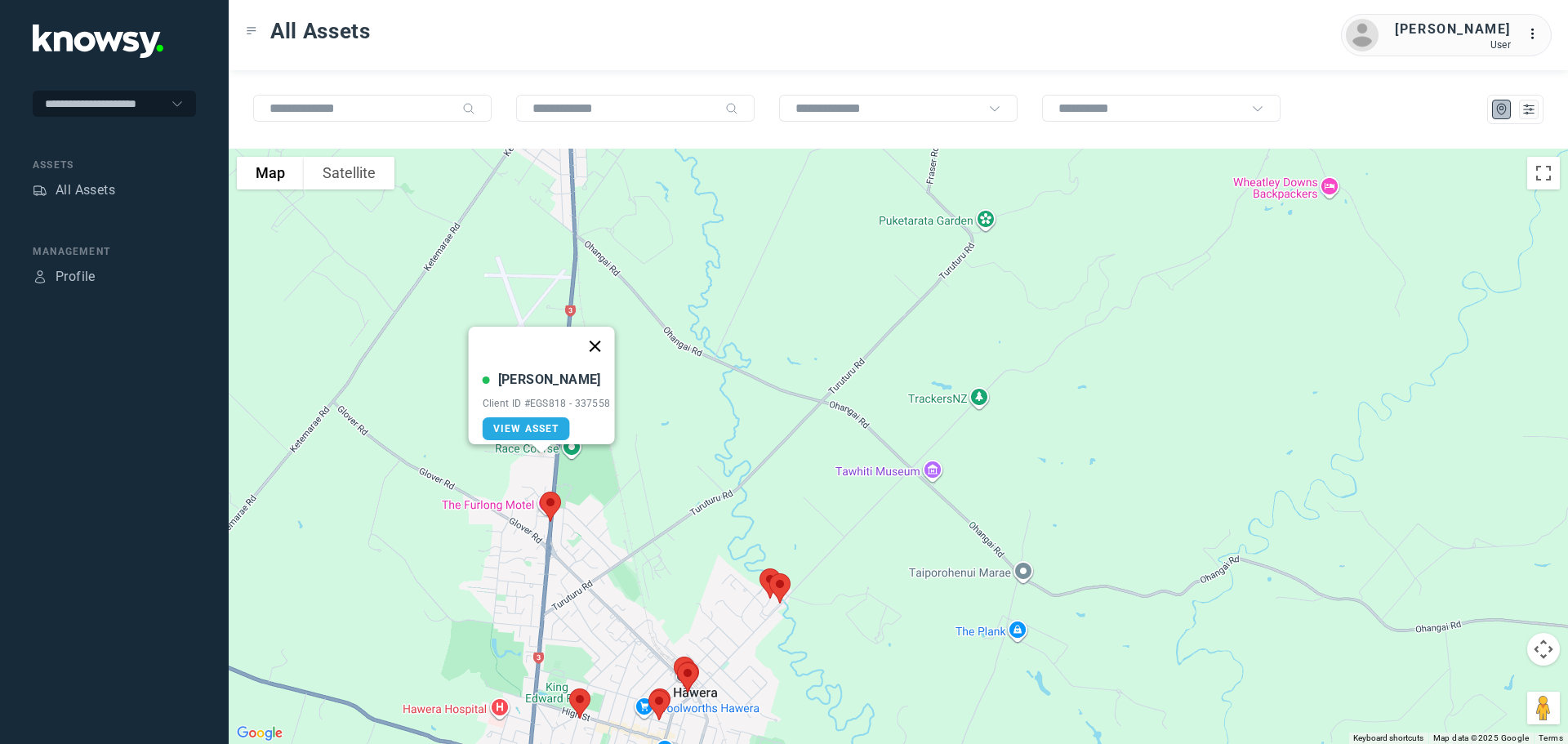
click at [601, 334] on button "Close" at bounding box center [595, 346] width 39 height 39
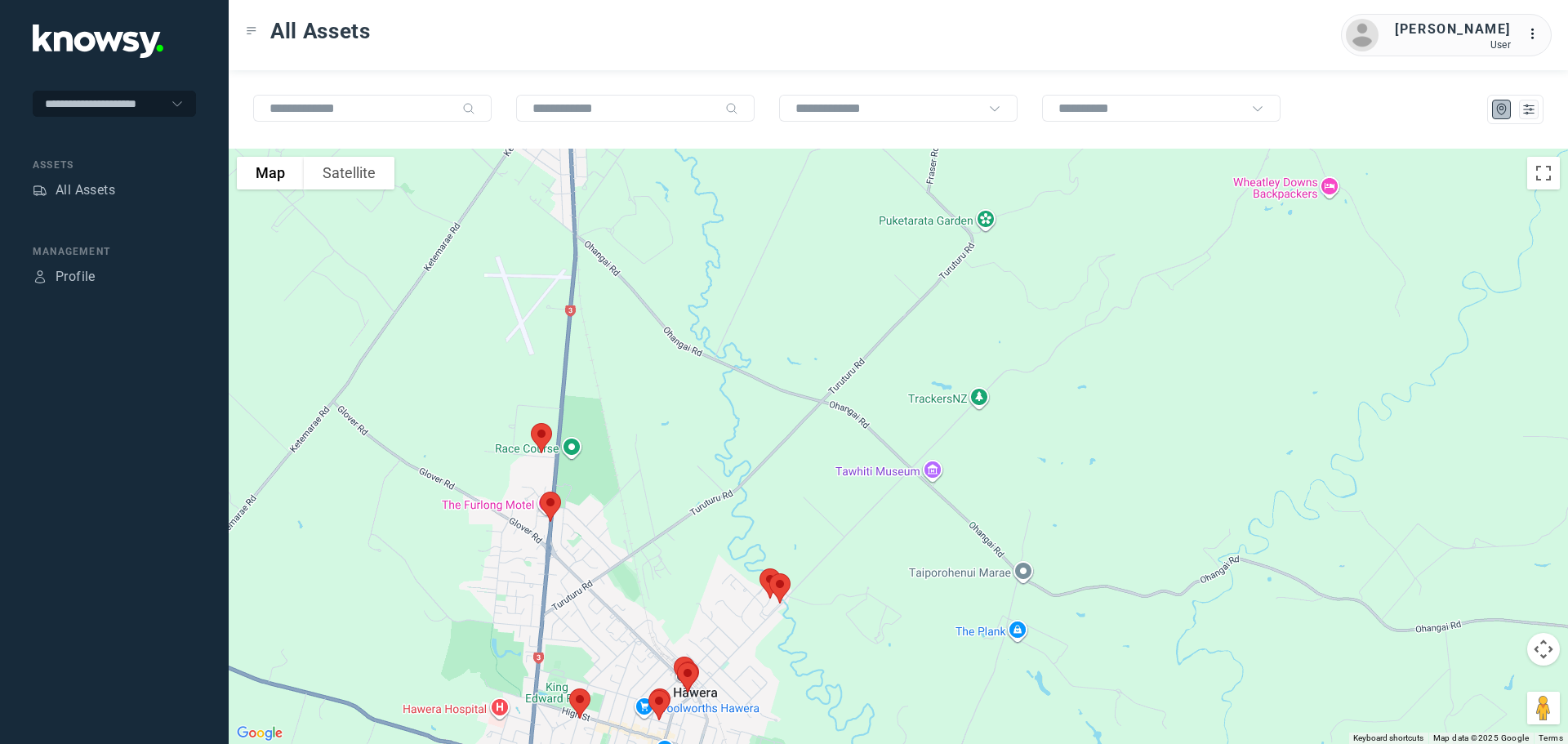
click at [552, 505] on img at bounding box center [549, 506] width 34 height 43
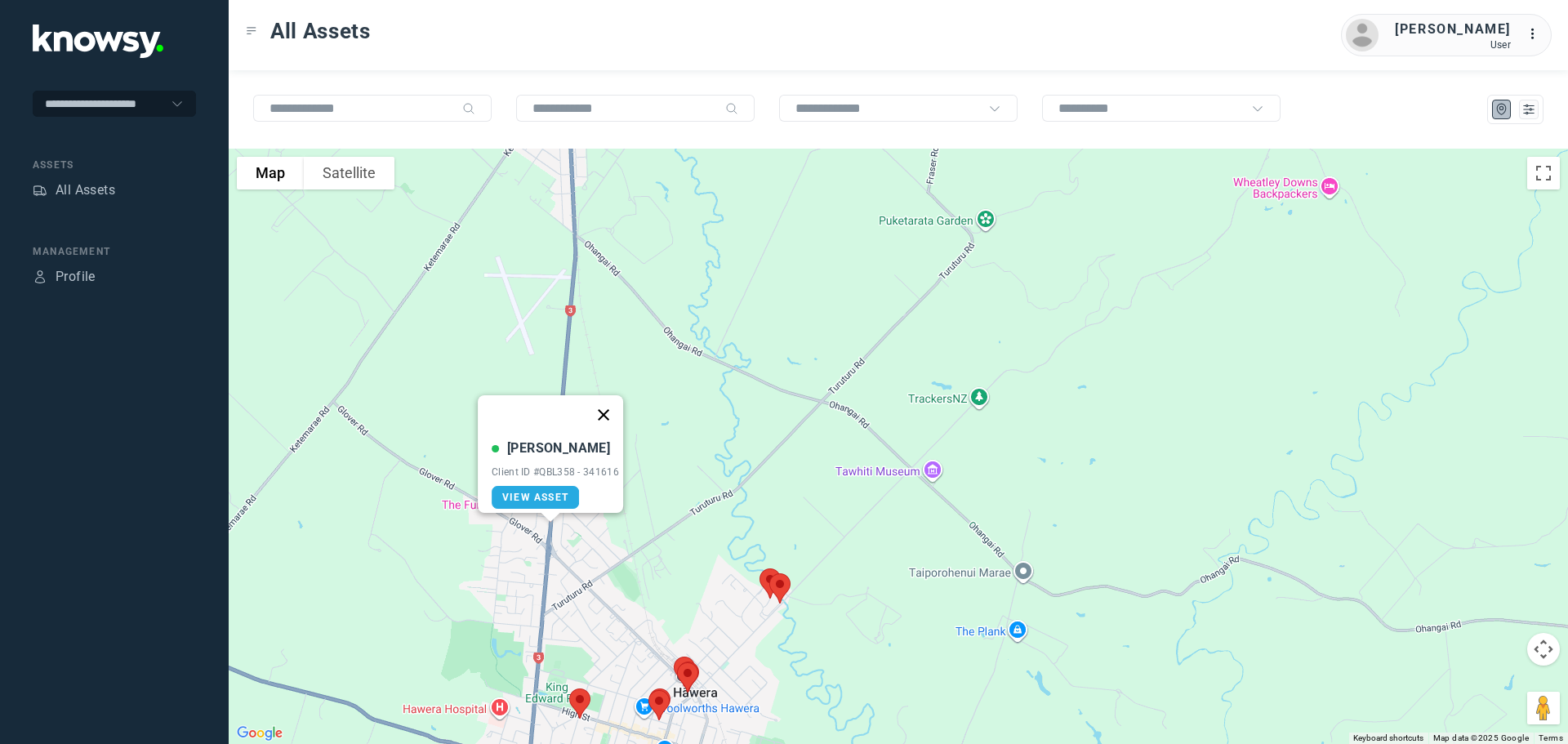
click at [611, 405] on button "Close" at bounding box center [603, 415] width 39 height 39
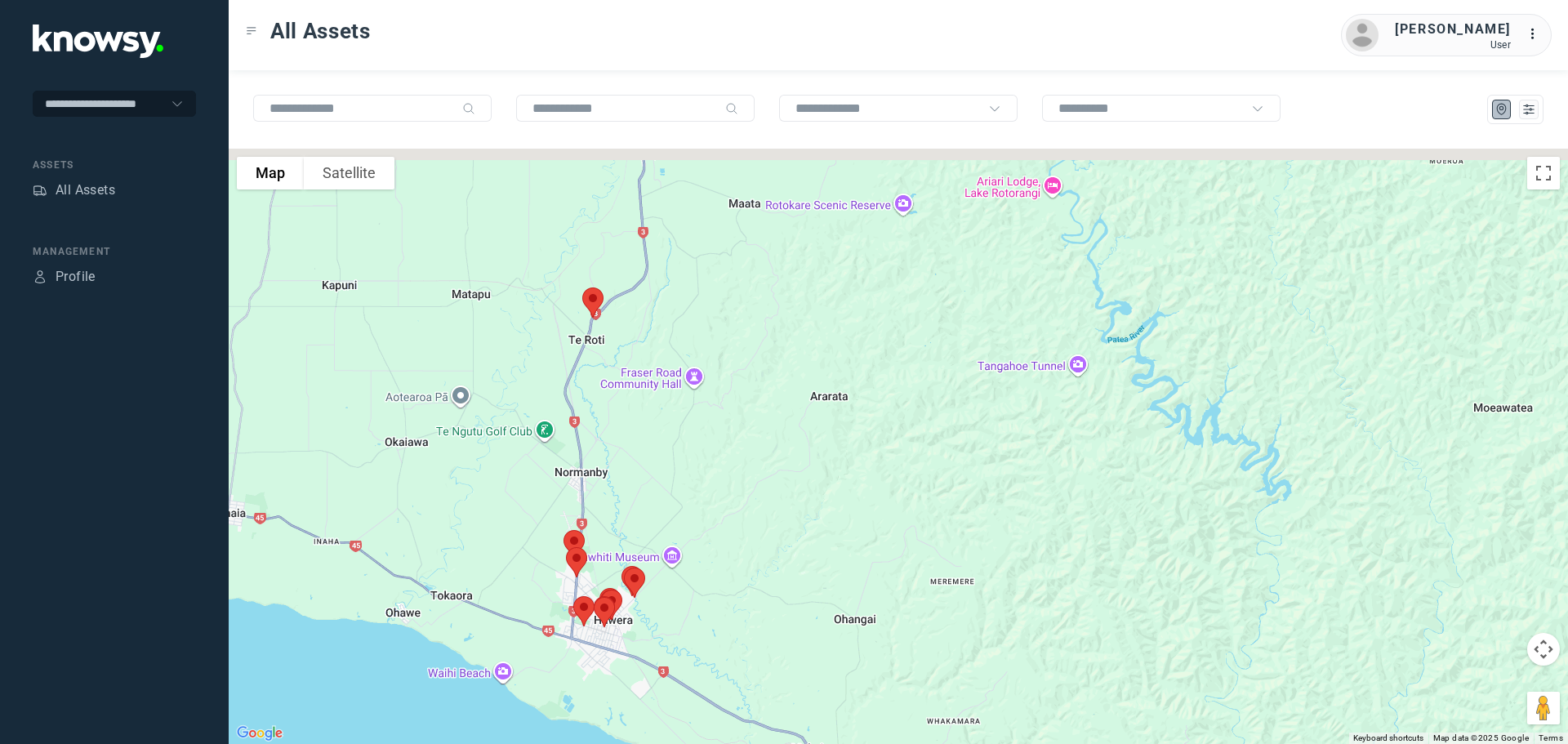
drag, startPoint x: 621, startPoint y: 425, endPoint x: 621, endPoint y: 466, distance: 41.0
click at [621, 466] on div at bounding box center [898, 446] width 1339 height 596
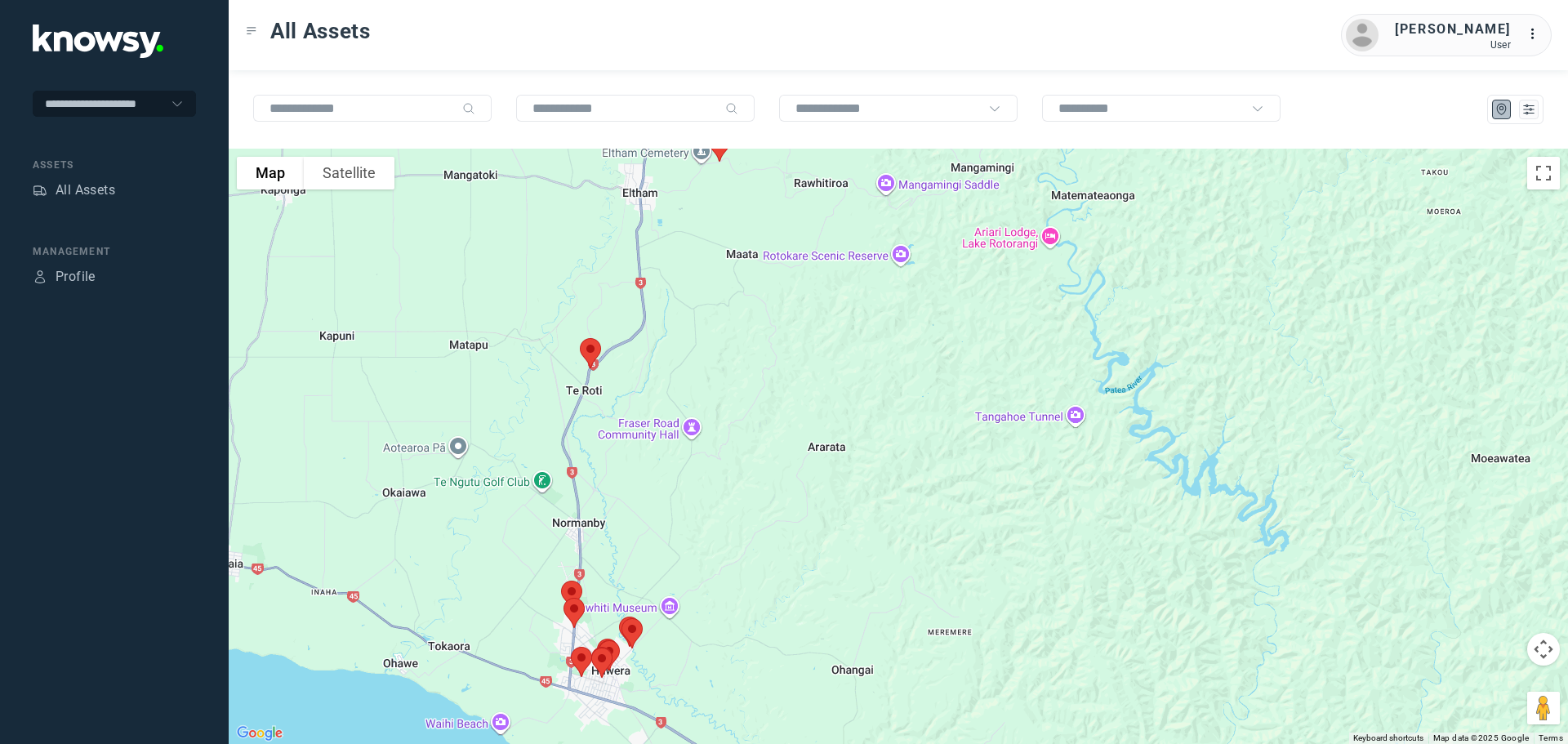
click at [591, 350] on img at bounding box center [590, 353] width 34 height 43
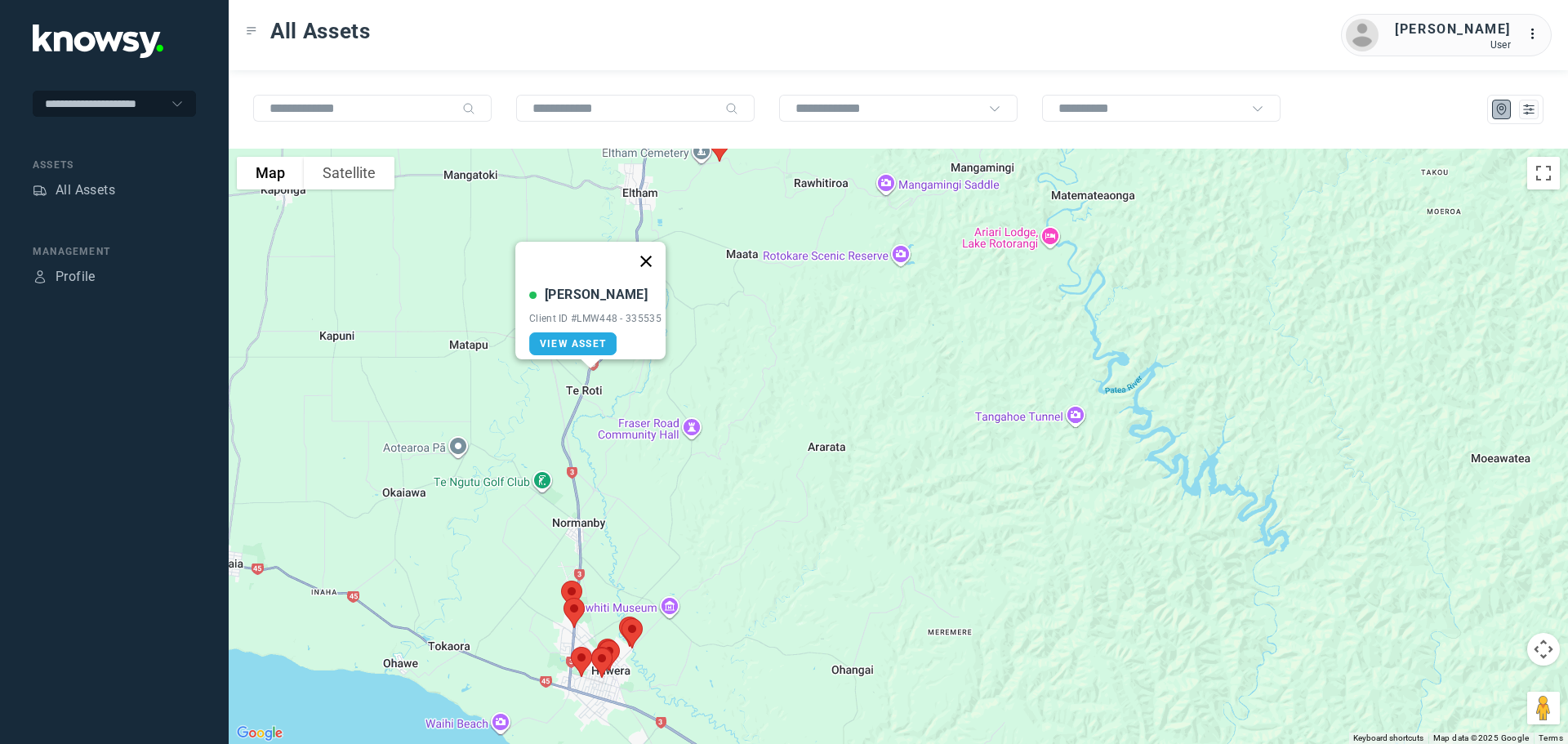
click at [652, 252] on button "Close" at bounding box center [646, 261] width 39 height 39
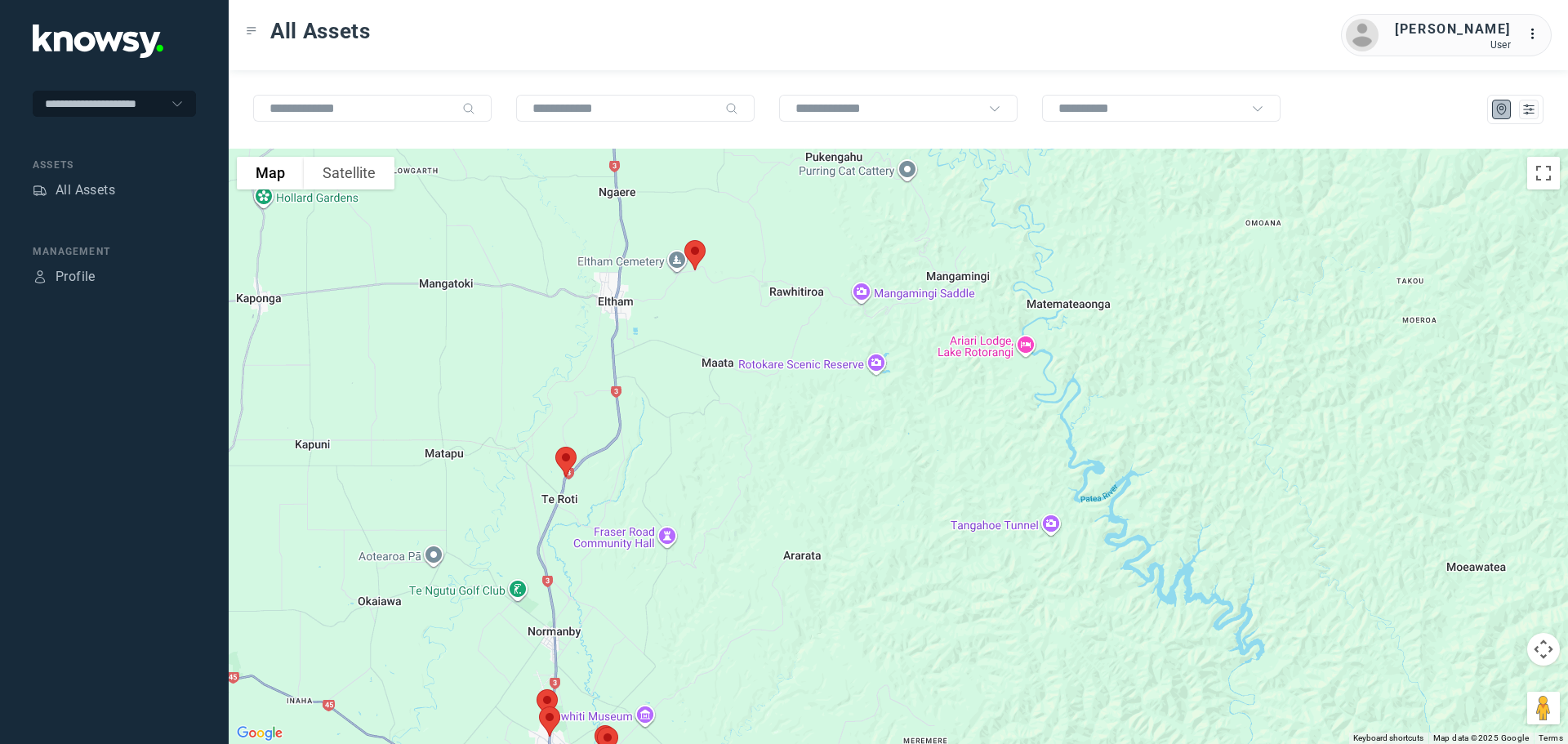
drag, startPoint x: 700, startPoint y: 241, endPoint x: 670, endPoint y: 413, distance: 174.6
click at [670, 413] on div at bounding box center [898, 446] width 1339 height 596
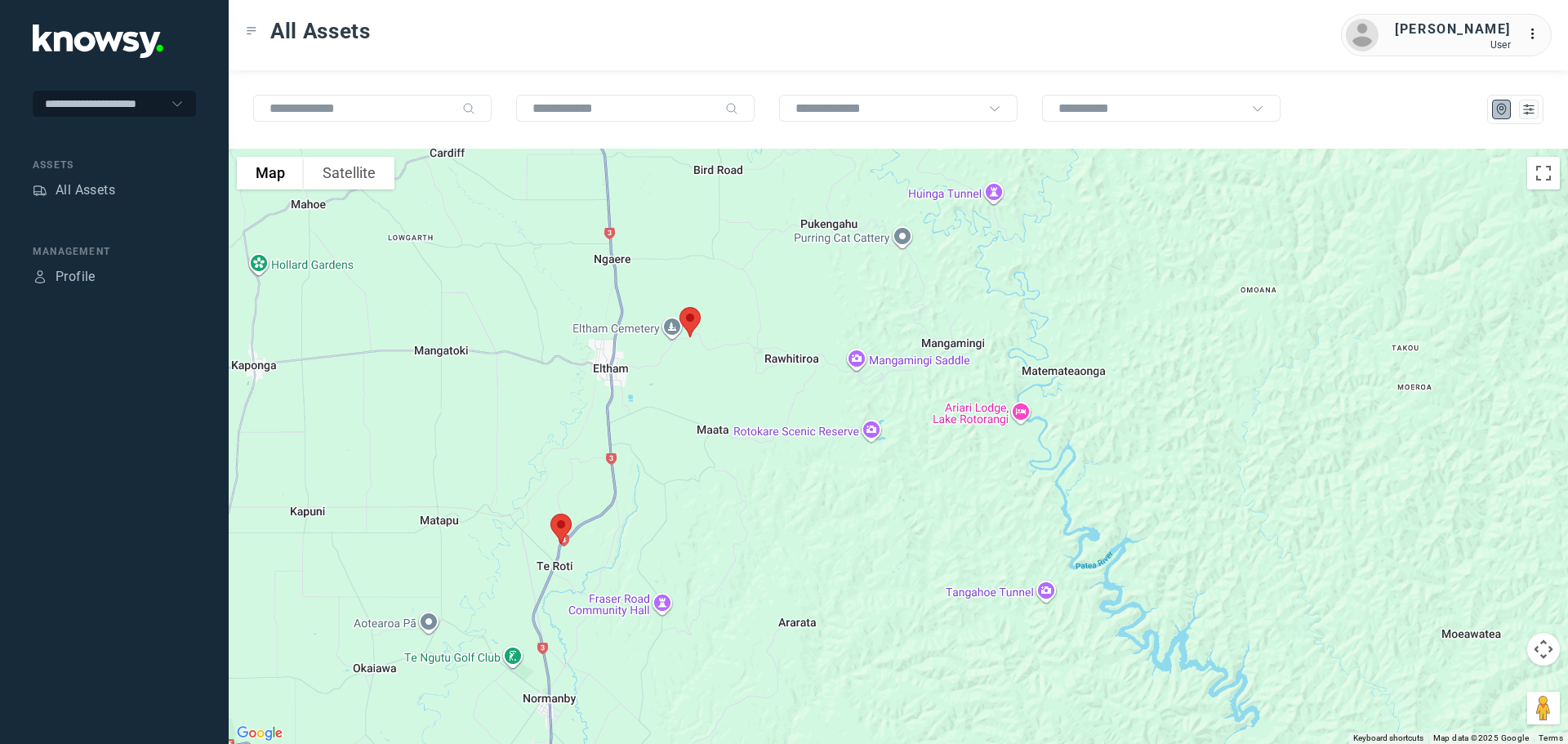
click at [695, 310] on img at bounding box center [690, 322] width 34 height 43
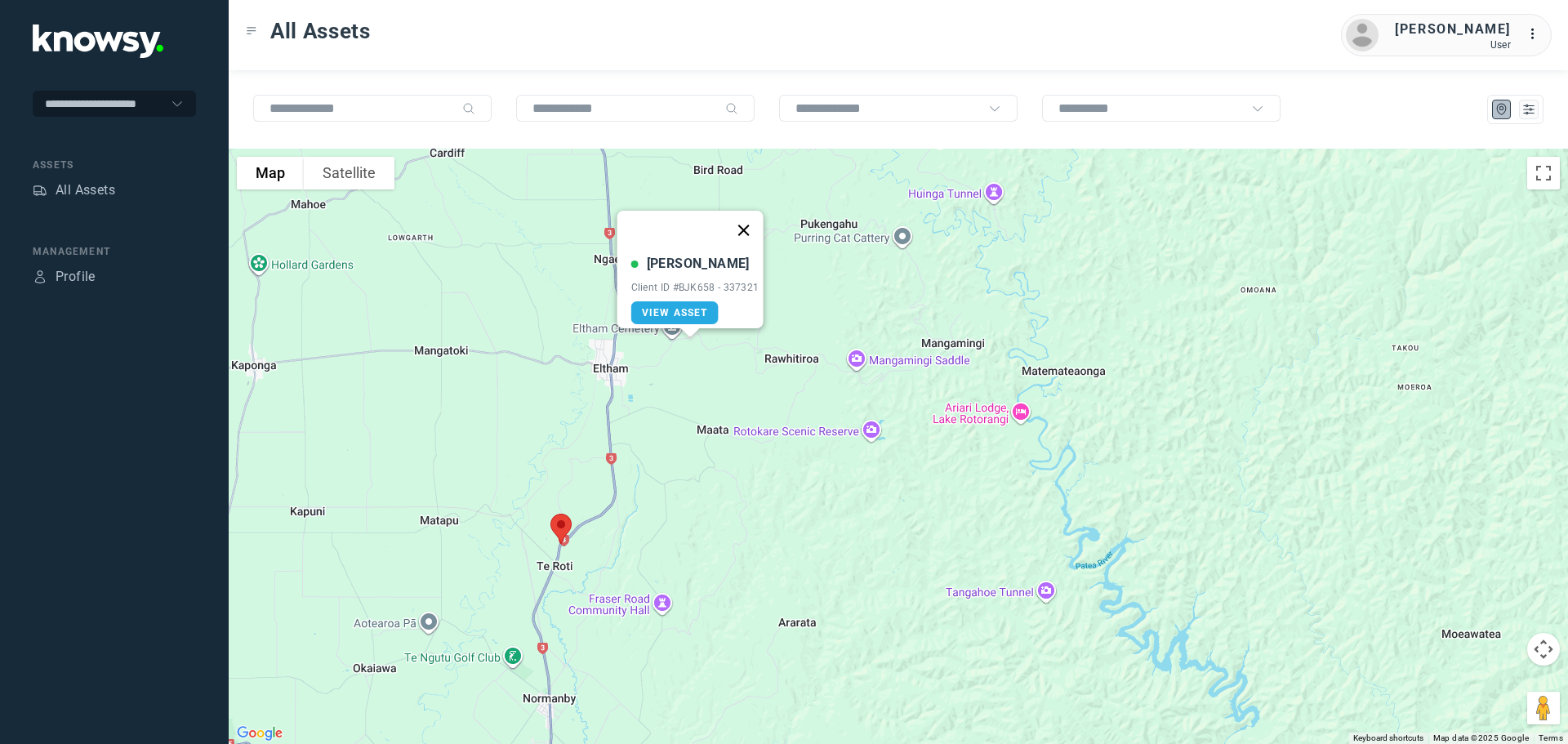
click at [746, 215] on button "Close" at bounding box center [743, 231] width 39 height 39
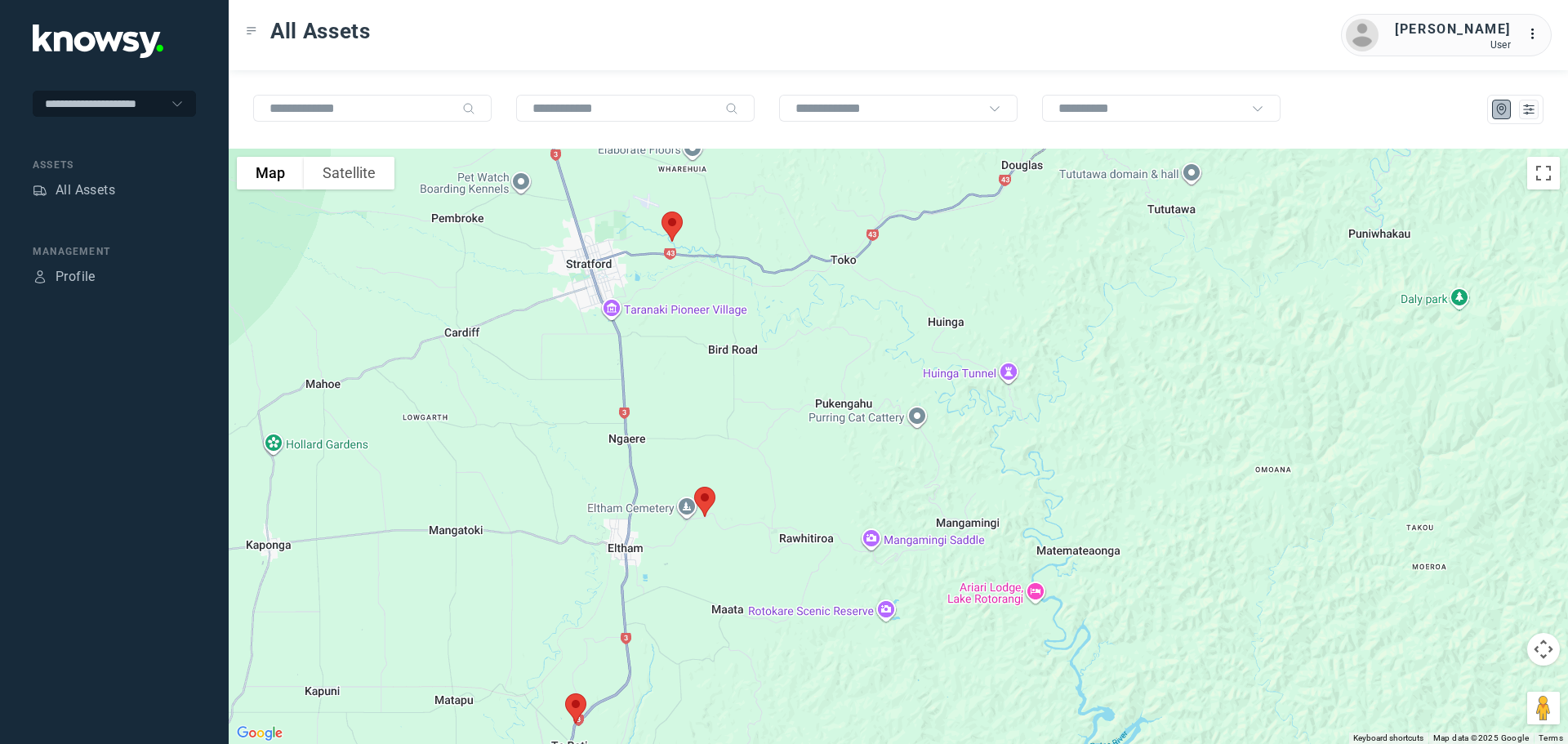
drag, startPoint x: 674, startPoint y: 240, endPoint x: 690, endPoint y: 428, distance: 188.7
click at [690, 428] on div at bounding box center [898, 446] width 1339 height 596
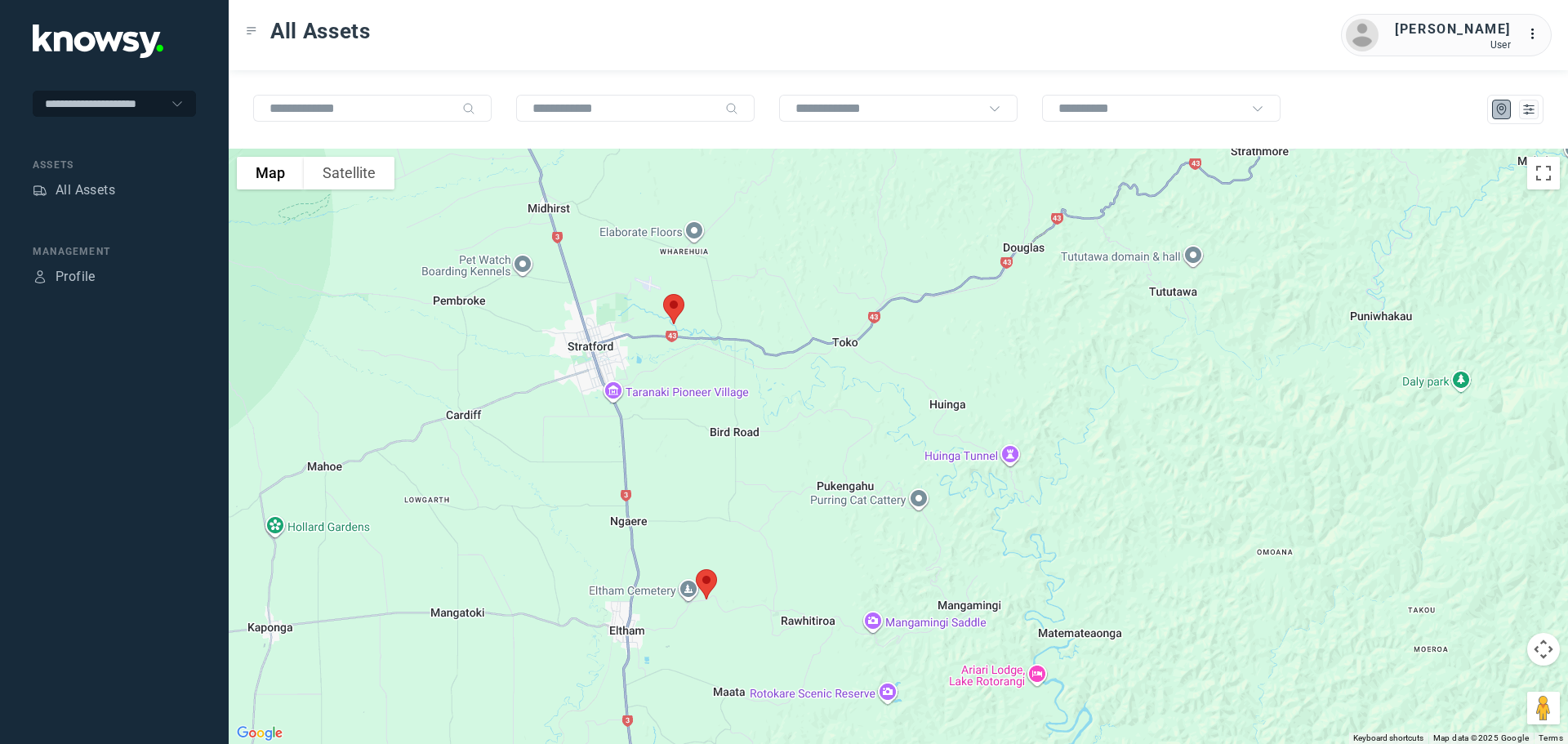
drag, startPoint x: 672, startPoint y: 343, endPoint x: 677, endPoint y: 389, distance: 46.3
click at [672, 418] on div at bounding box center [898, 446] width 1339 height 596
click at [678, 311] on img at bounding box center [673, 312] width 34 height 43
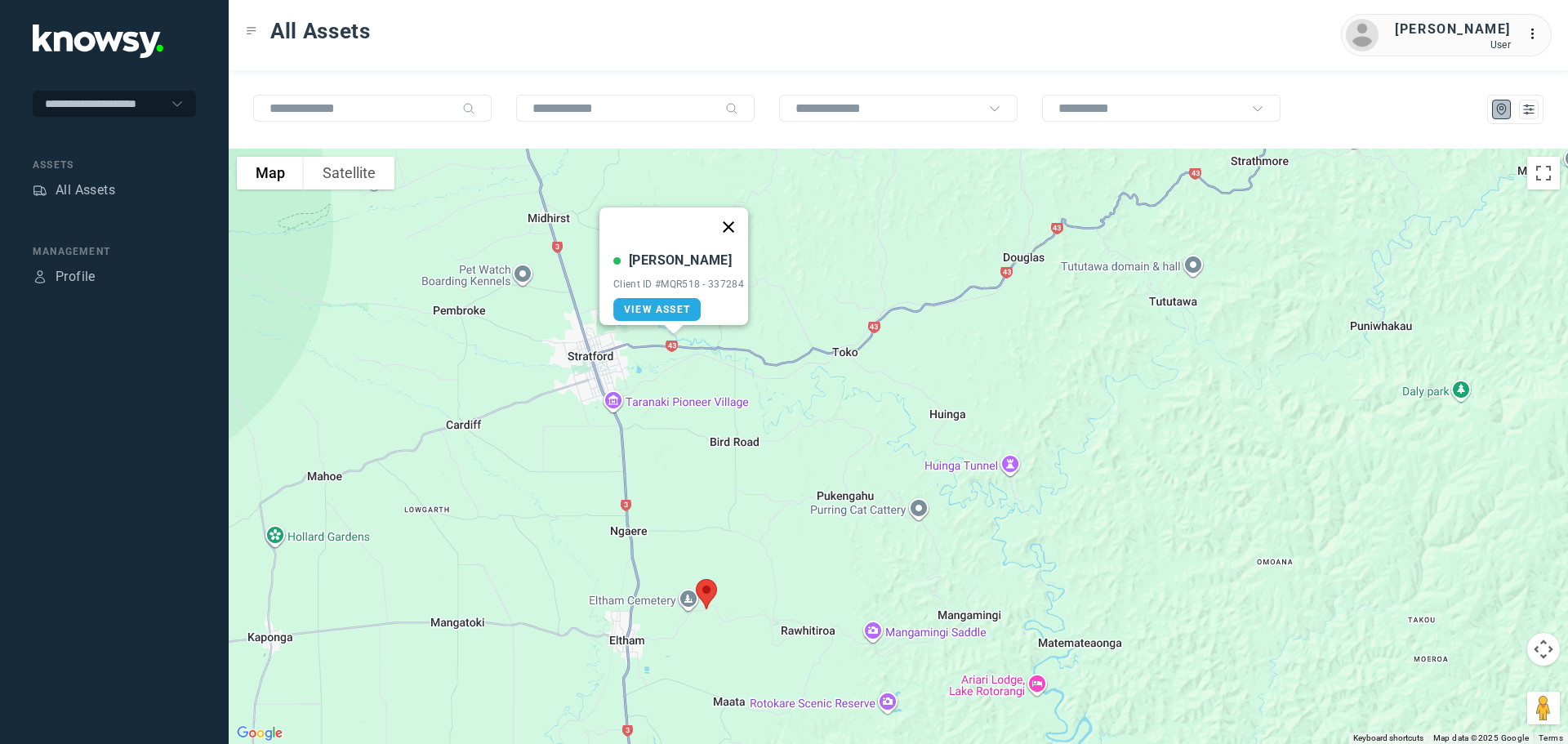
click at [732, 222] on button "Close" at bounding box center [728, 227] width 39 height 39
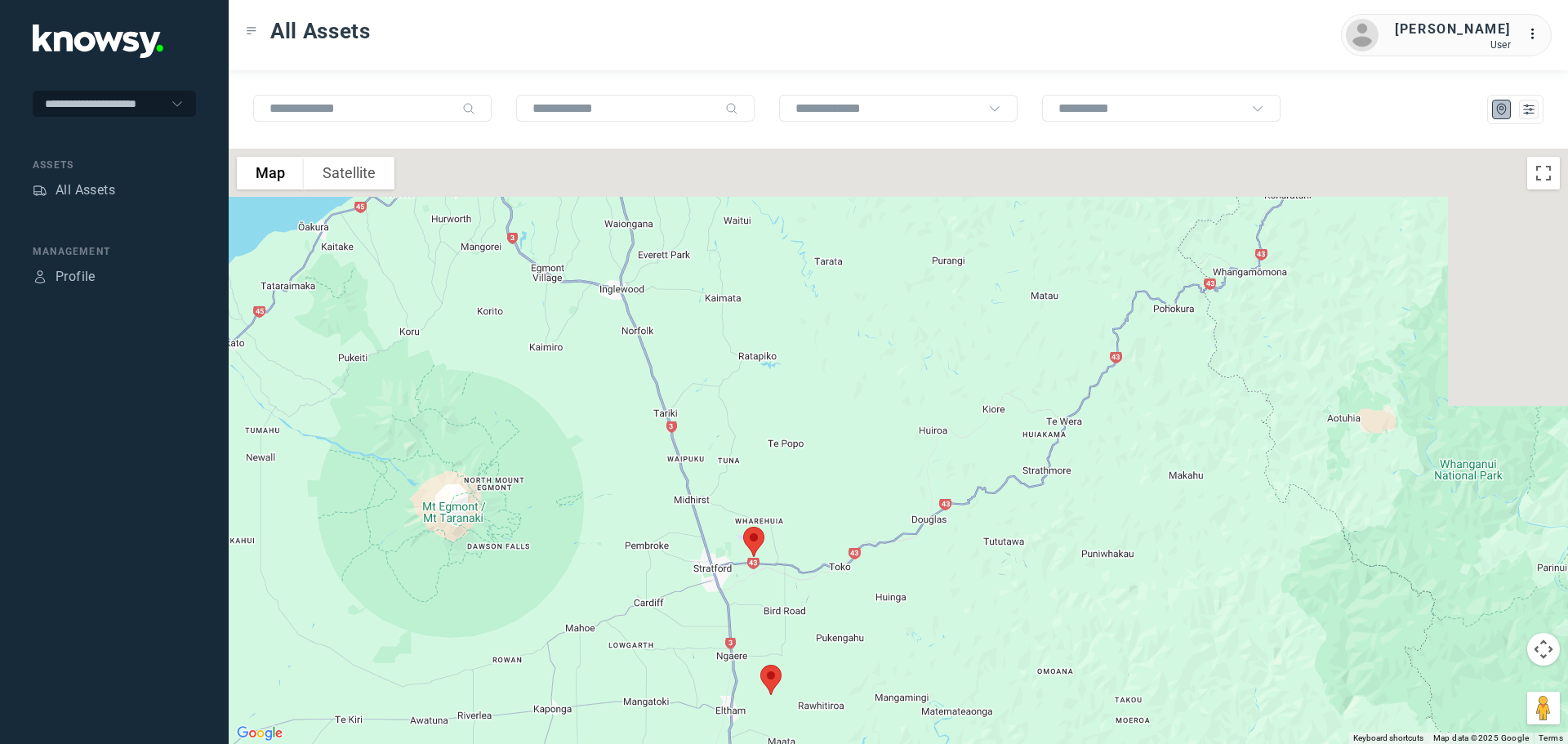
drag, startPoint x: 537, startPoint y: 250, endPoint x: 629, endPoint y: 520, distance: 285.2
click at [629, 520] on div at bounding box center [898, 446] width 1339 height 596
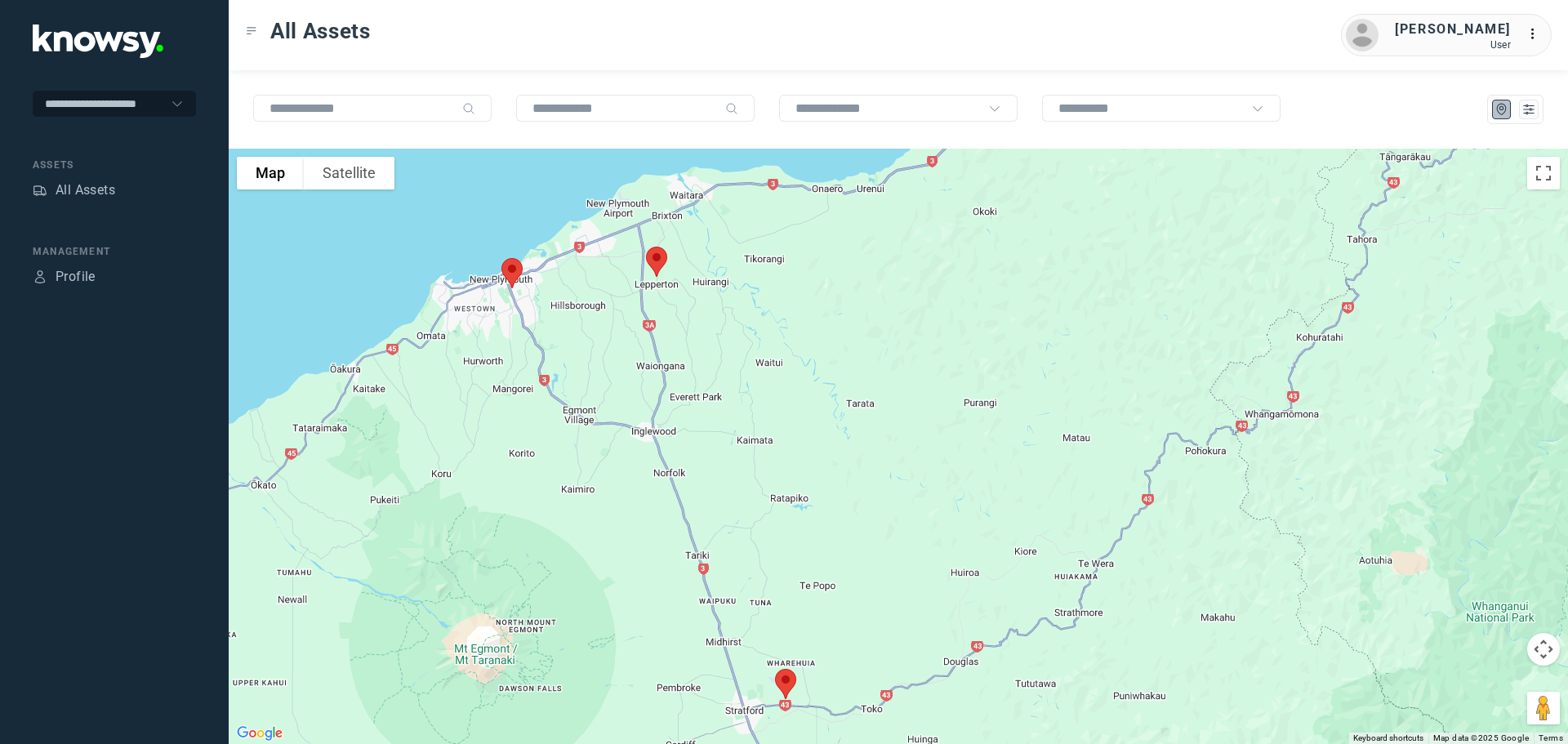
click at [663, 257] on img at bounding box center [655, 262] width 34 height 43
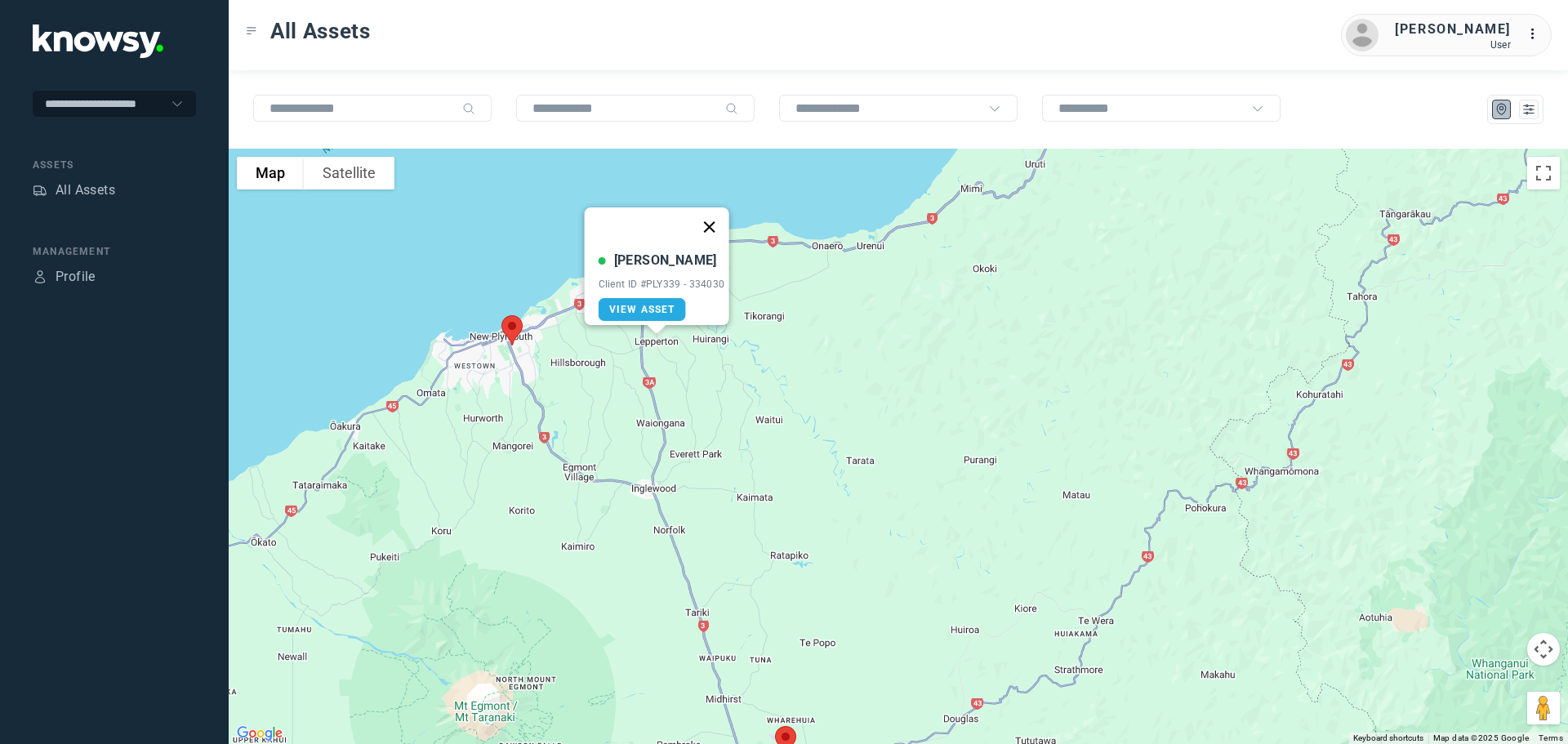
click at [716, 216] on button "Close" at bounding box center [708, 227] width 39 height 39
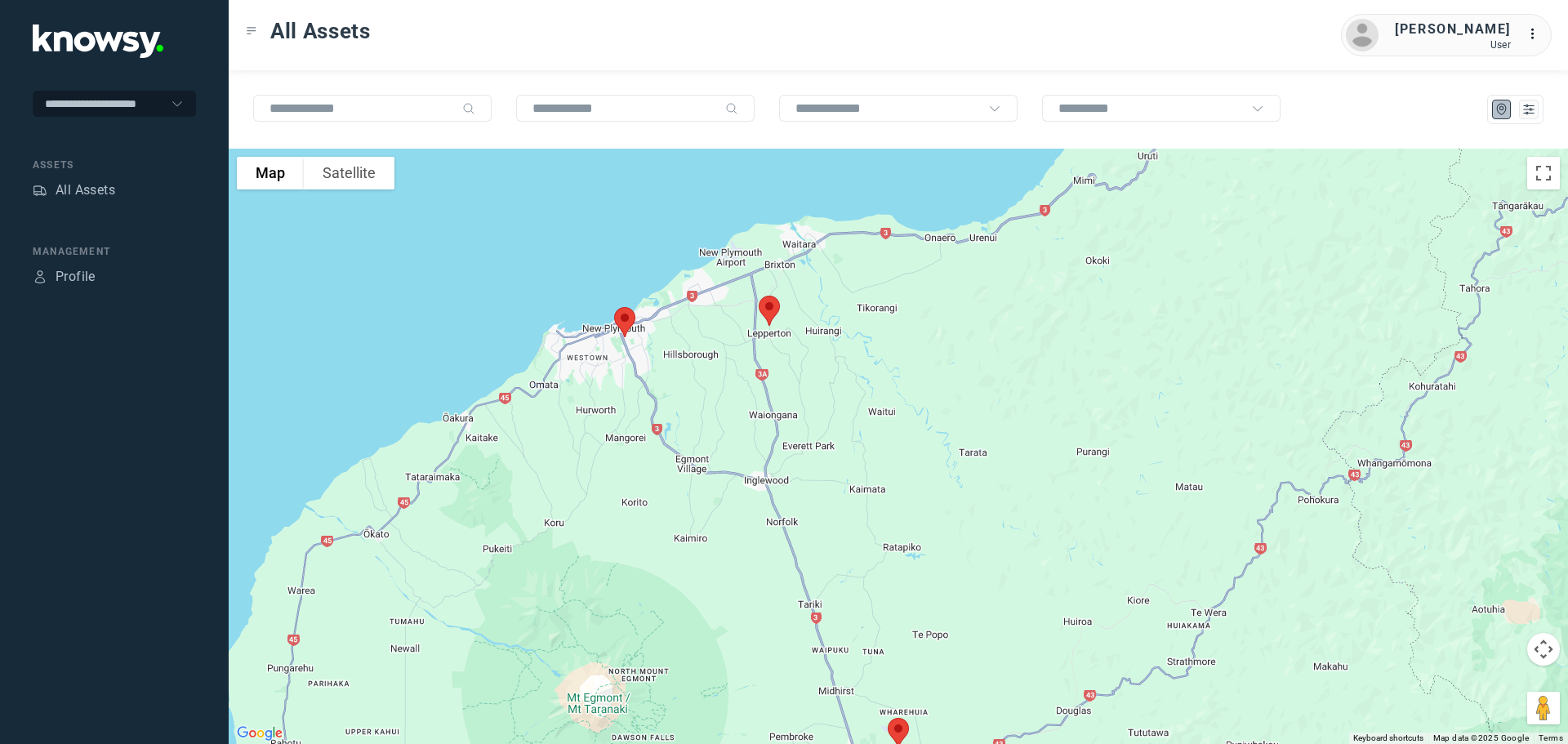
drag, startPoint x: 586, startPoint y: 355, endPoint x: 686, endPoint y: 349, distance: 100.2
click at [686, 349] on div at bounding box center [898, 446] width 1339 height 596
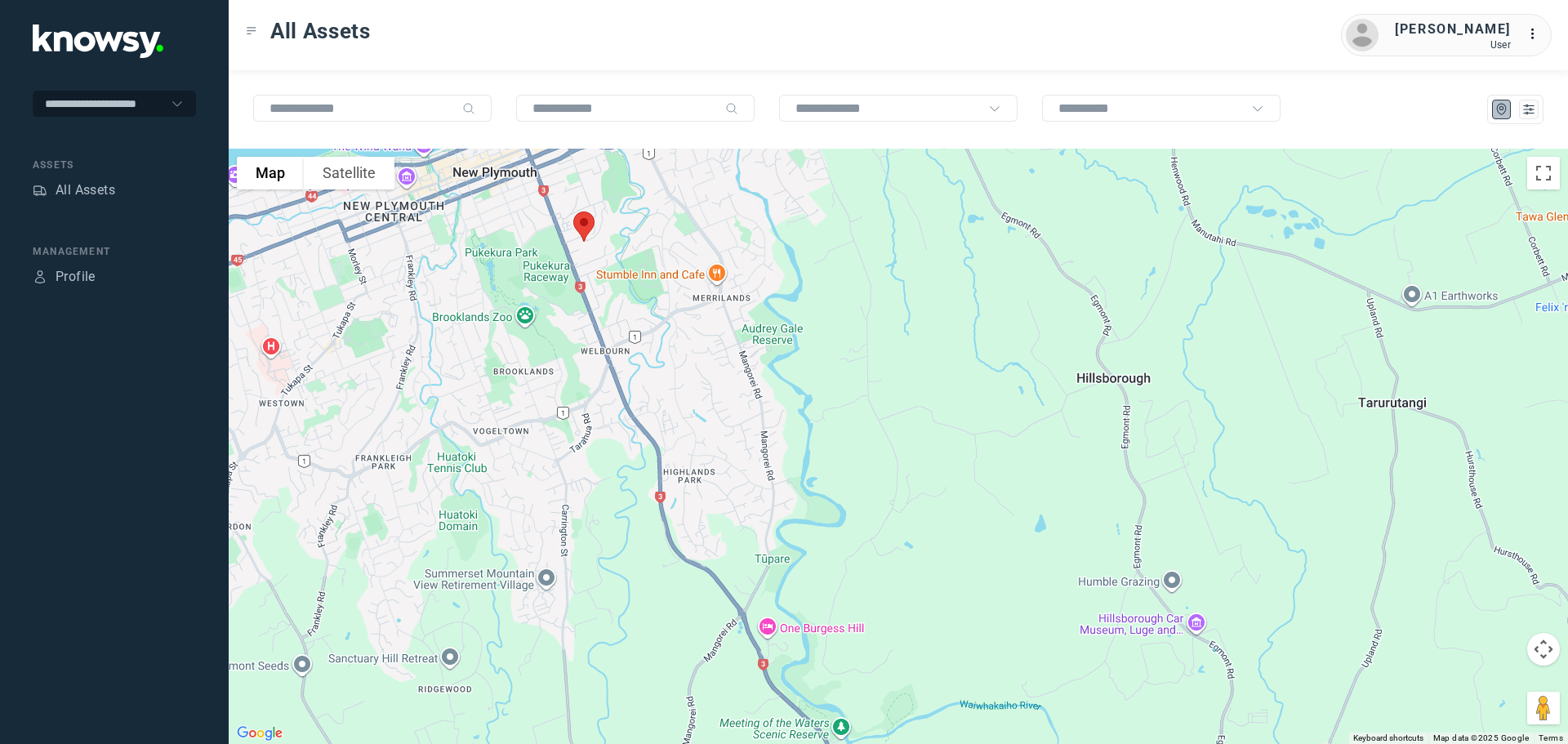
drag, startPoint x: 596, startPoint y: 298, endPoint x: 662, endPoint y: 287, distance: 66.9
click at [662, 287] on div at bounding box center [898, 446] width 1339 height 596
click at [588, 226] on img at bounding box center [583, 227] width 34 height 43
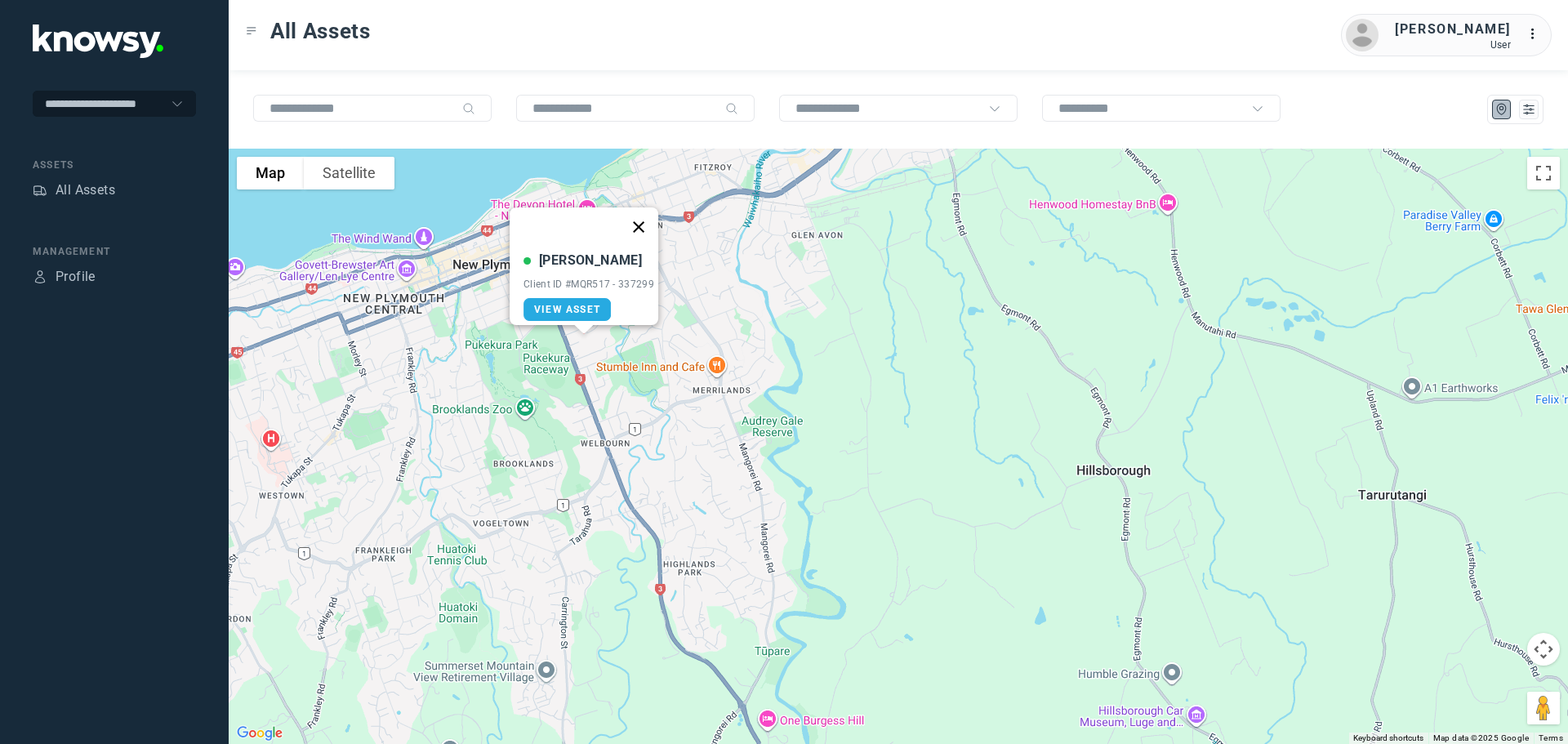
click at [641, 215] on button "Close" at bounding box center [639, 227] width 39 height 39
